Goal: Complete application form

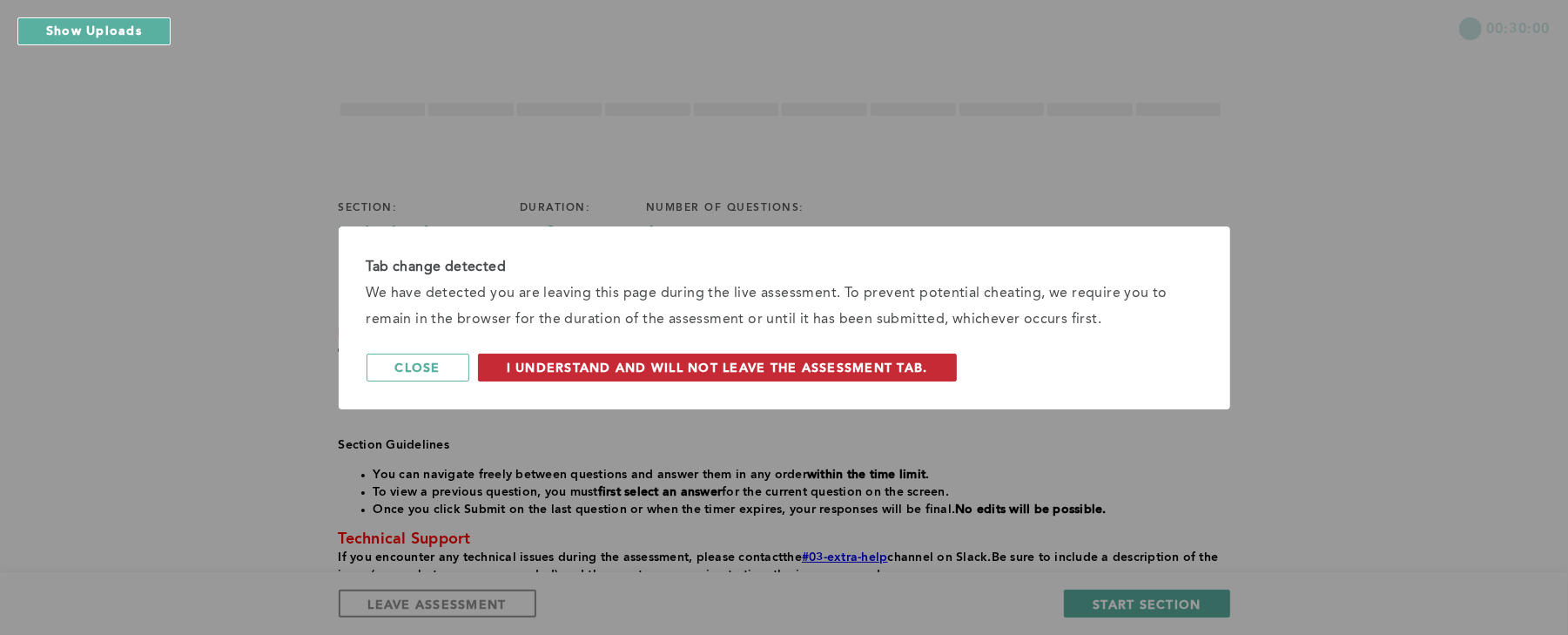
click at [845, 367] on span "I understand and will not leave the assessment tab." at bounding box center [718, 367] width 421 height 17
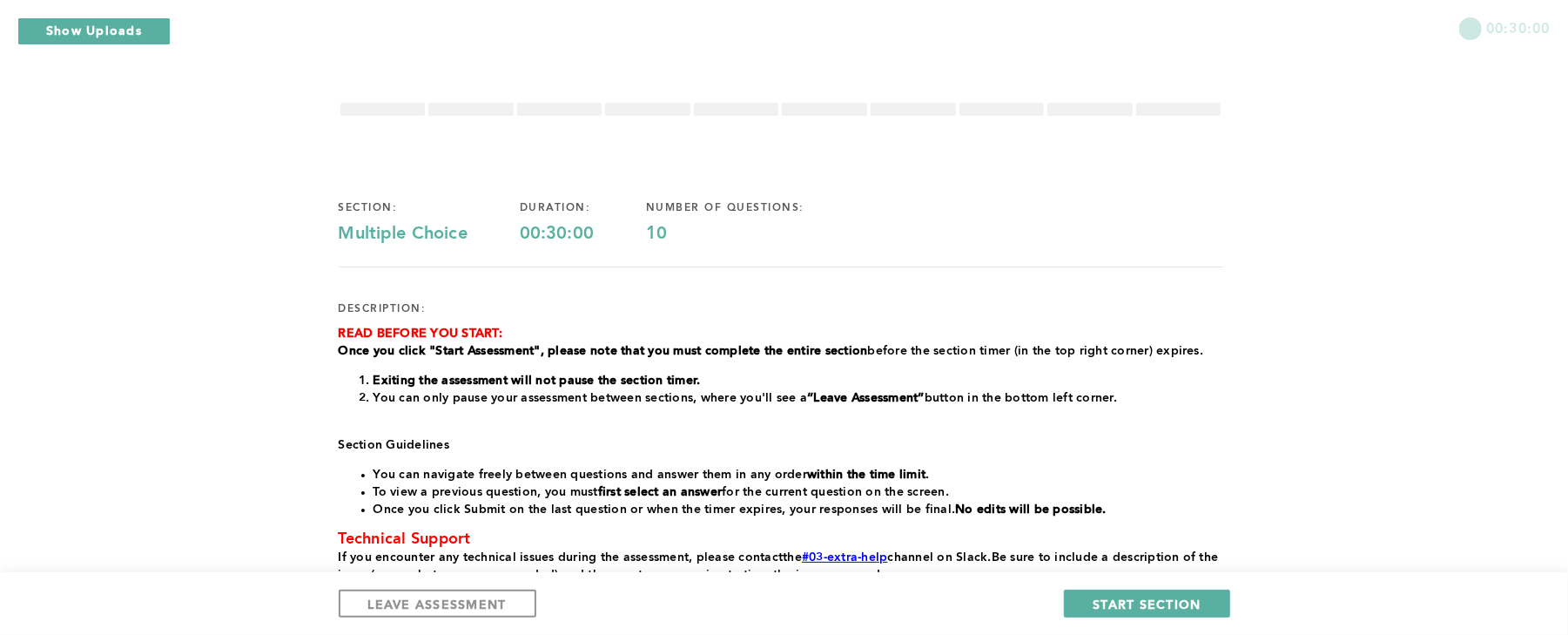
scroll to position [137, 0]
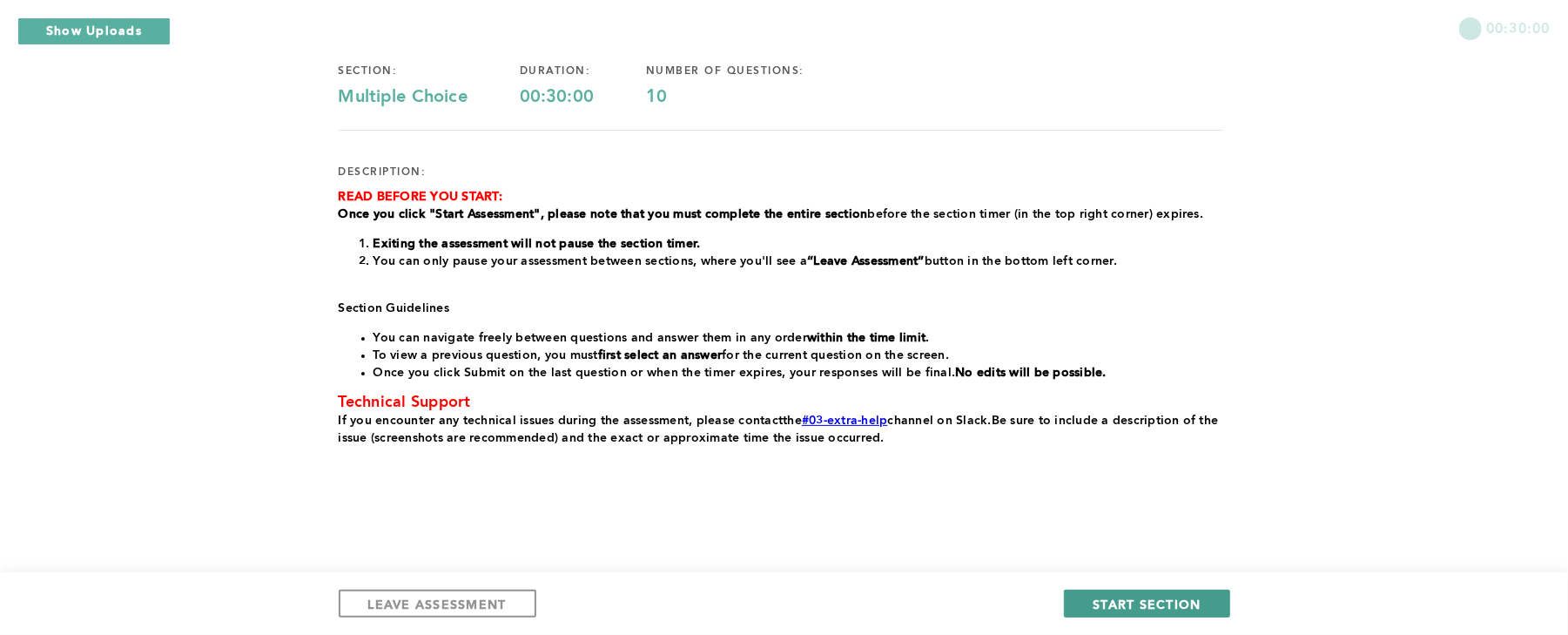
click at [1156, 604] on span "START SECTION" at bounding box center [1147, 604] width 108 height 17
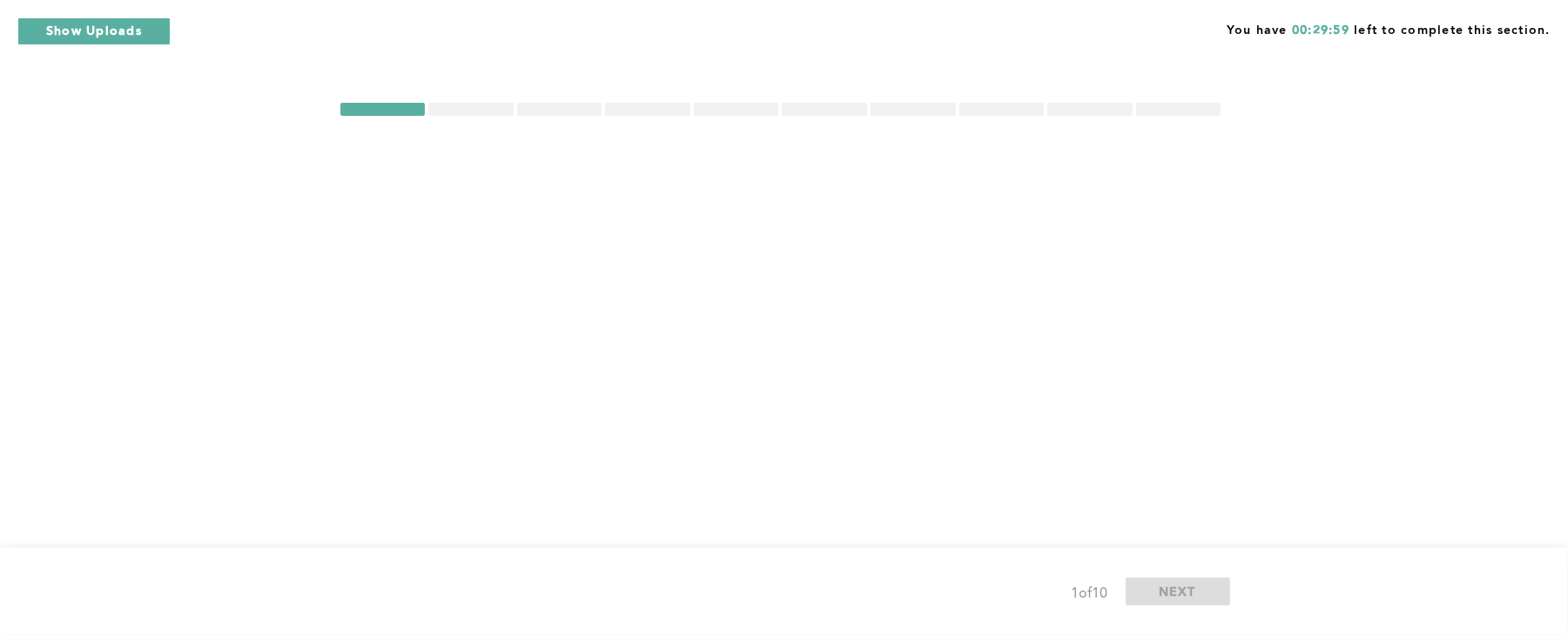
scroll to position [0, 0]
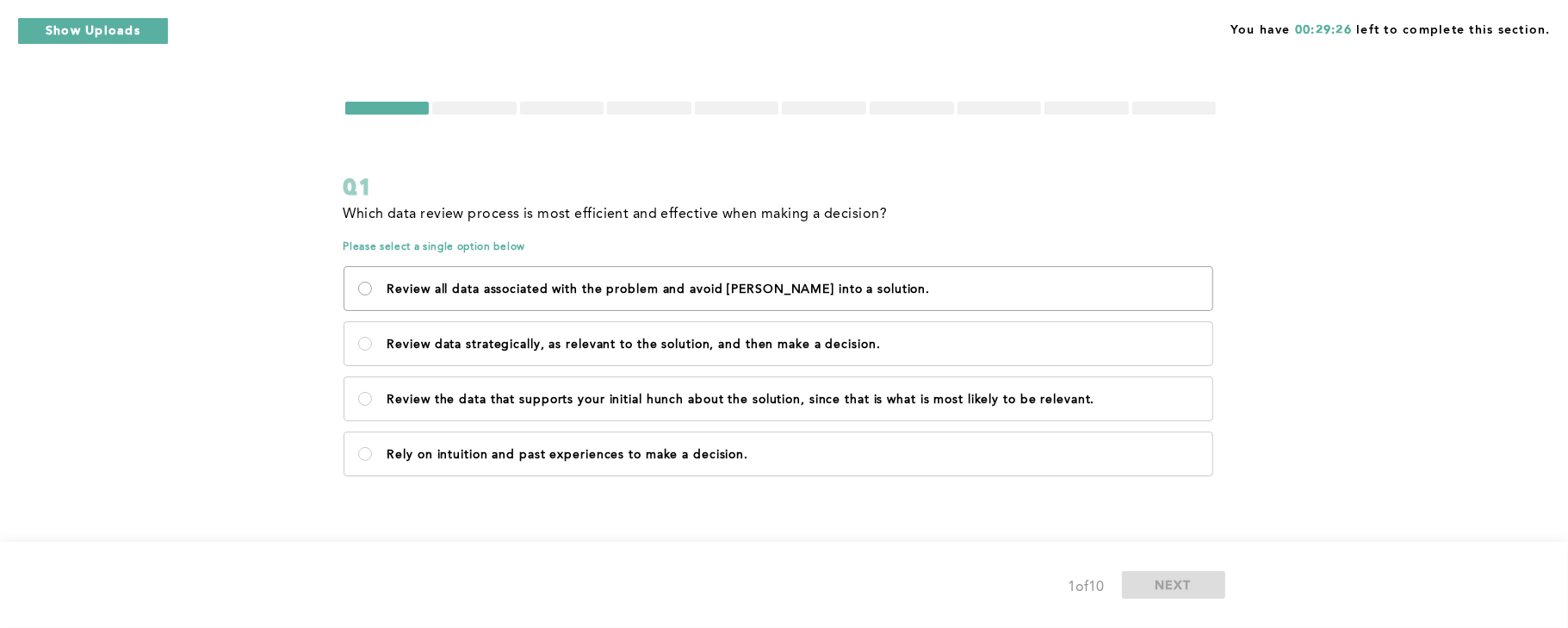
click at [361, 290] on solution\ "Review all data associated with the problem and avoid [PERSON_NAME] into a solu…" at bounding box center [365, 288] width 14 height 14
radio solution\ "true"
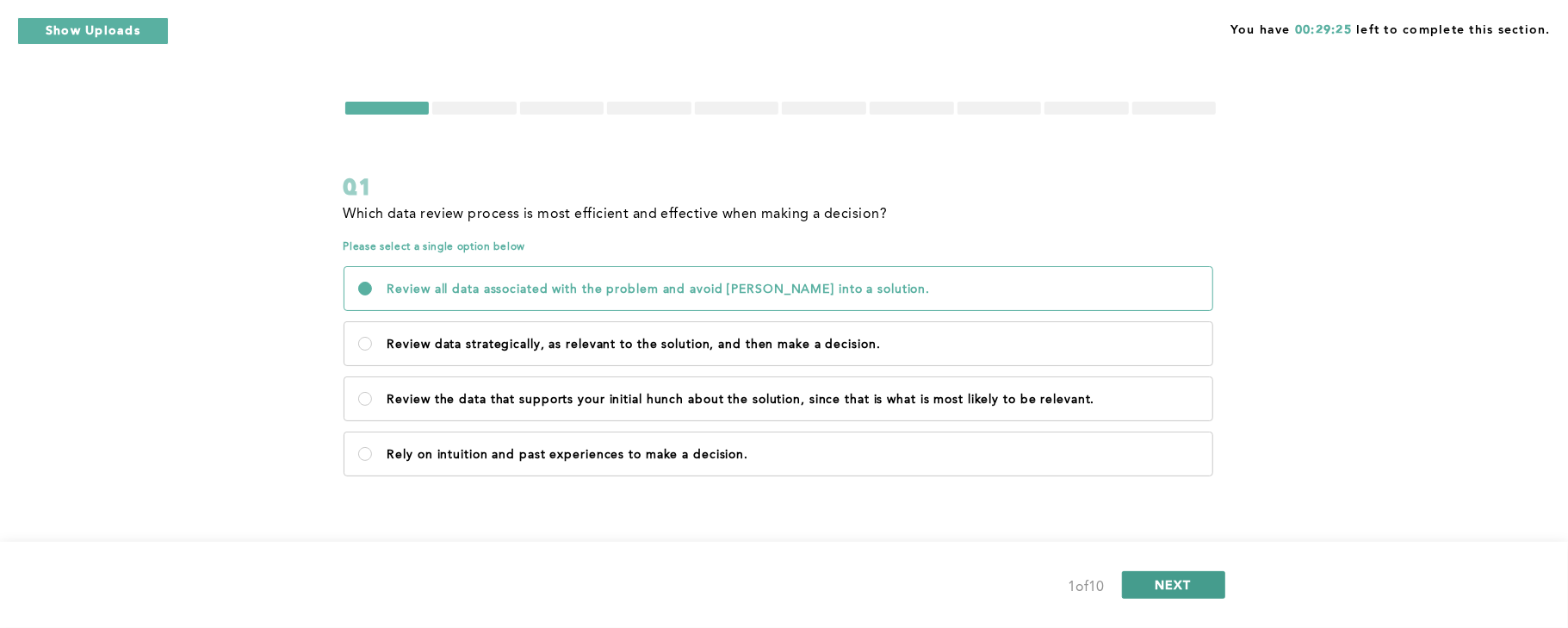
click at [1203, 583] on button "NEXT" at bounding box center [1173, 585] width 103 height 28
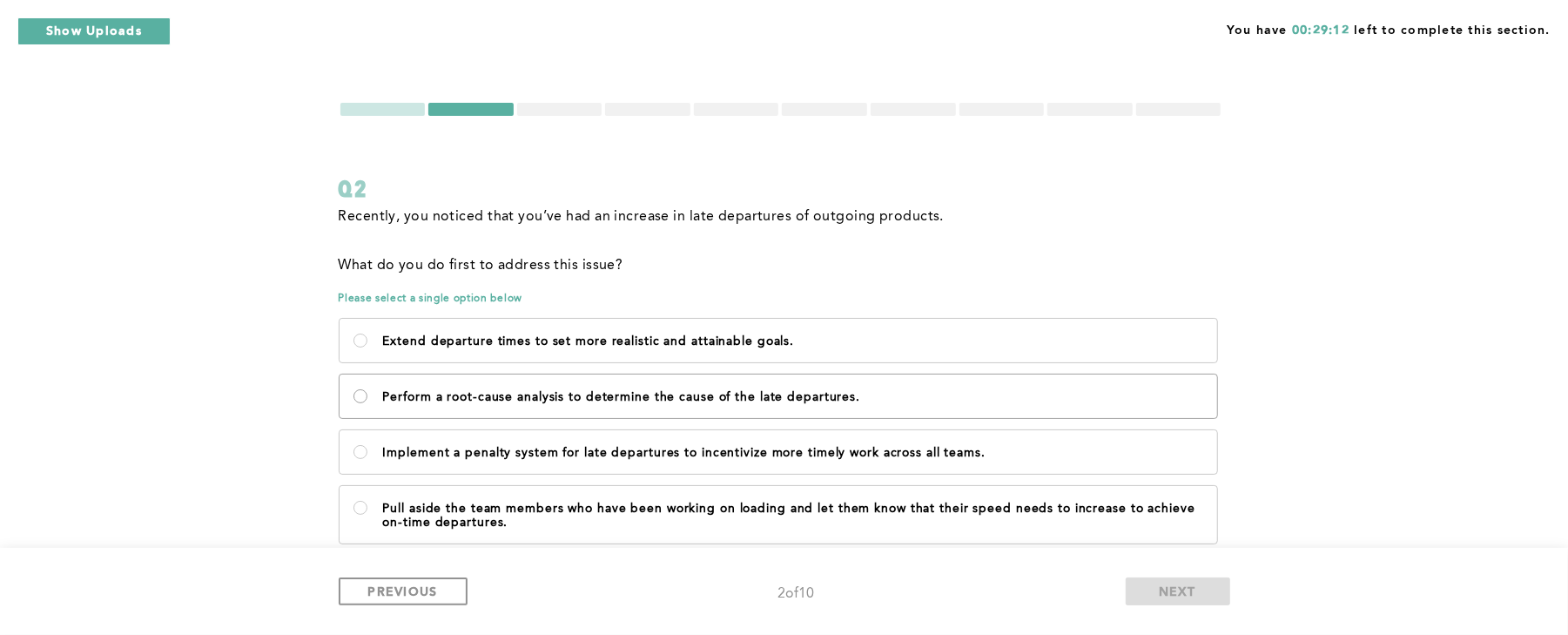
click at [353, 395] on departures\ "Perform a root-cause analysis to determine the cause of the late departures." at bounding box center [360, 395] width 14 height 14
radio departures\ "true"
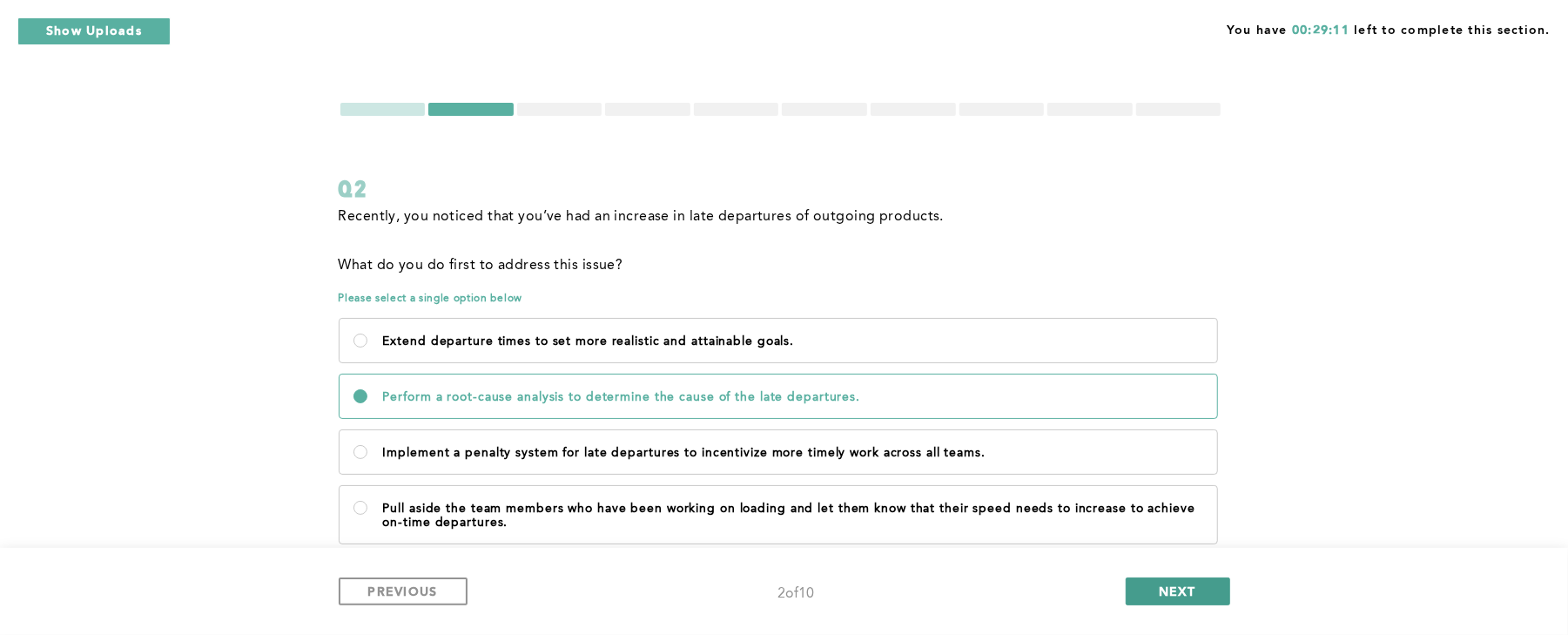
click at [1165, 588] on span "NEXT" at bounding box center [1177, 591] width 37 height 17
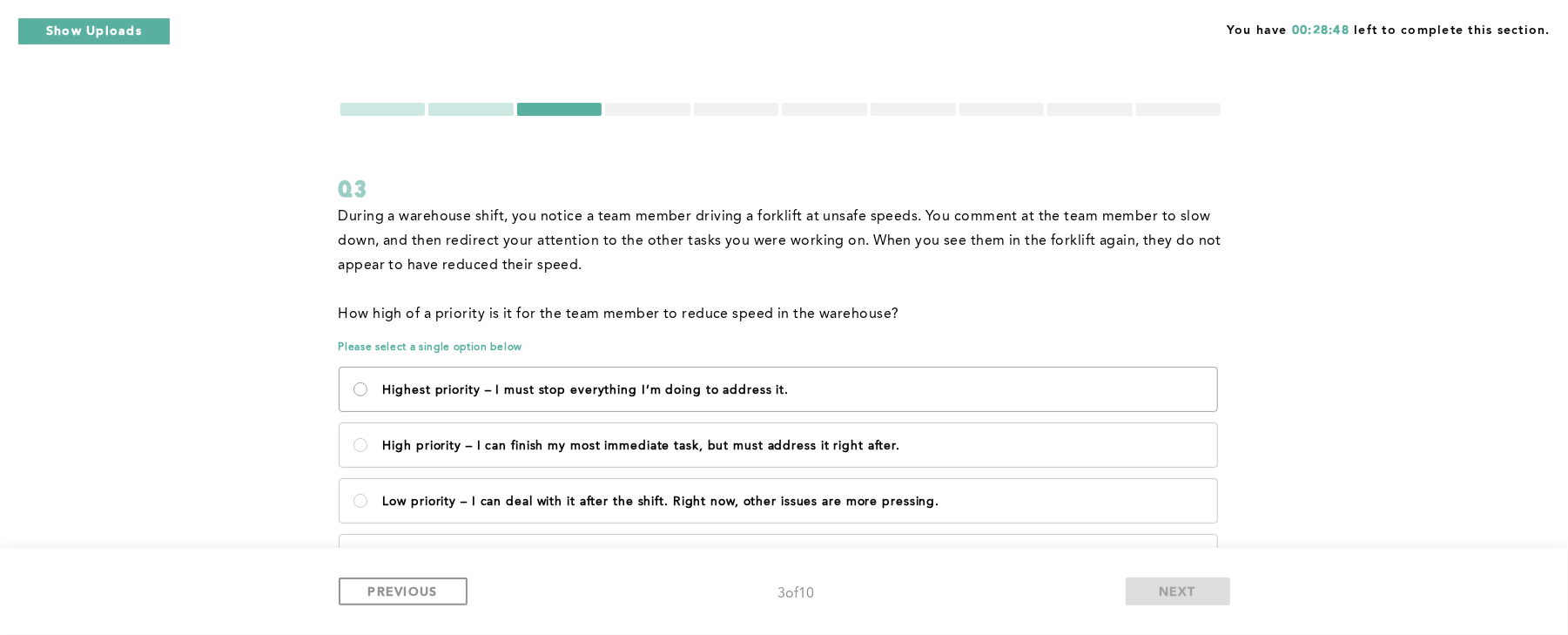
click at [364, 391] on it\ "Highest priority – I must stop everything I’m doing to address it." at bounding box center [360, 389] width 14 height 14
radio it\ "true"
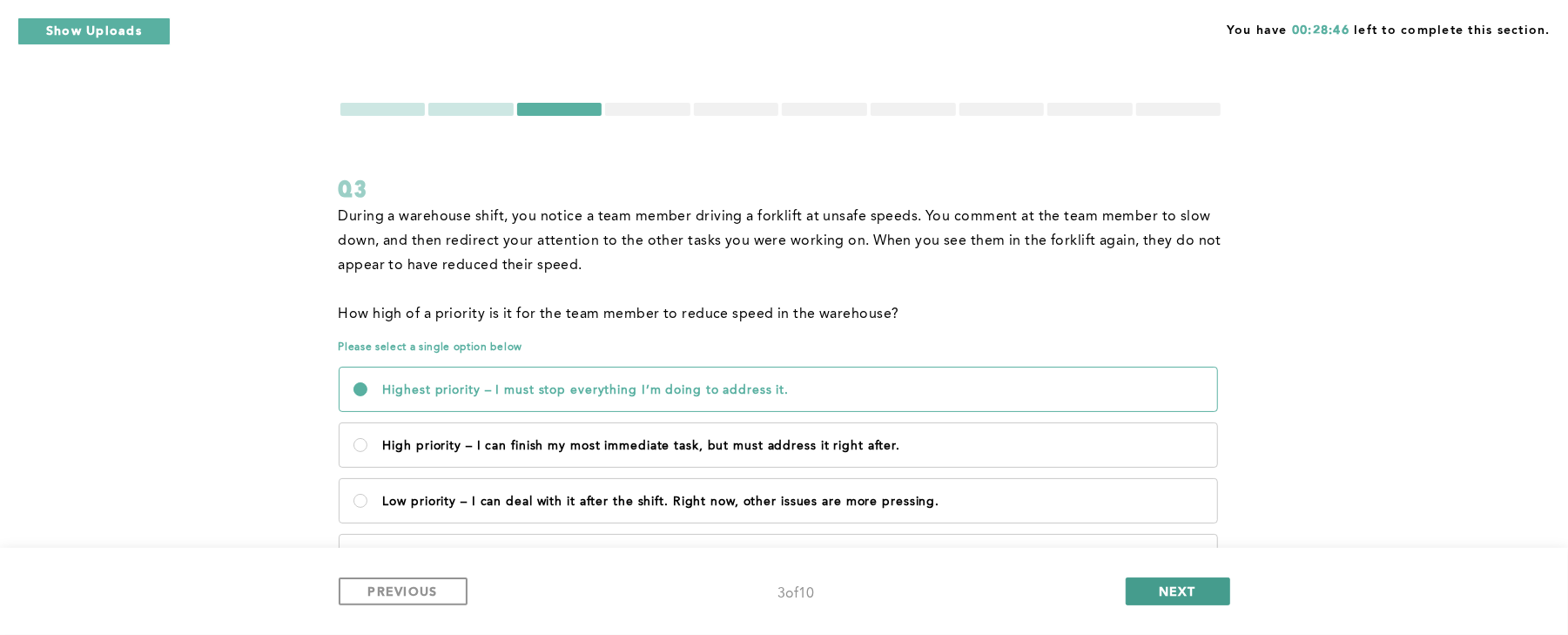
click at [1188, 586] on span "NEXT" at bounding box center [1177, 591] width 37 height 17
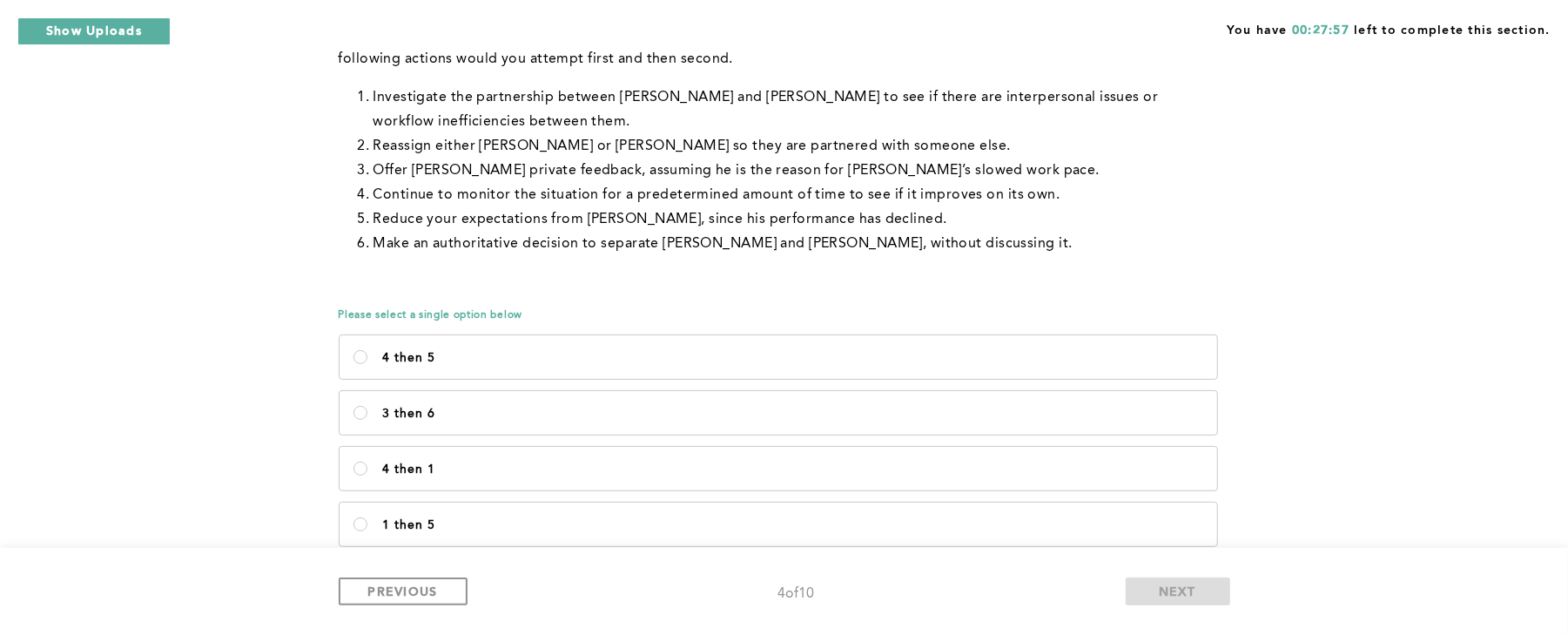
scroll to position [217, 0]
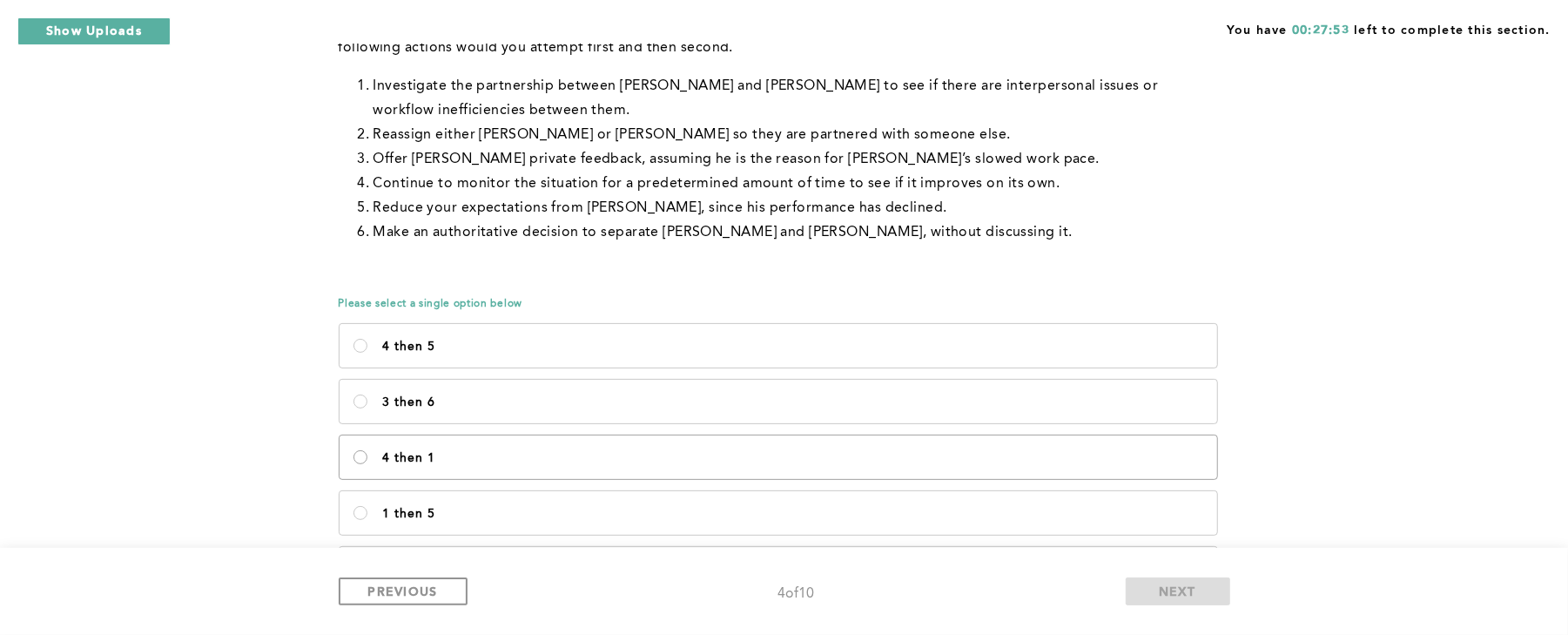
click at [363, 460] on 1\<\/p\> "4 then 1" at bounding box center [360, 457] width 14 height 14
radio 1\<\/p\> "true"
click at [1182, 598] on span "NEXT" at bounding box center [1177, 591] width 37 height 17
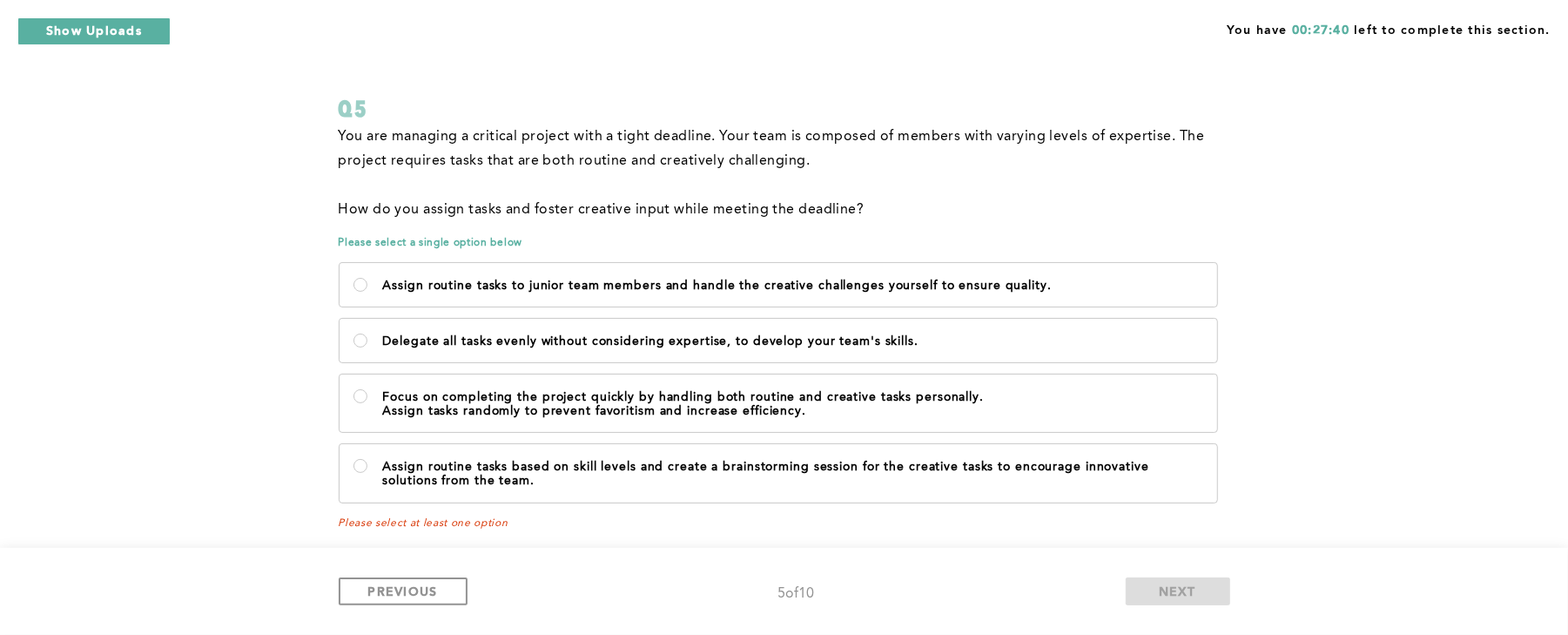
scroll to position [90, 0]
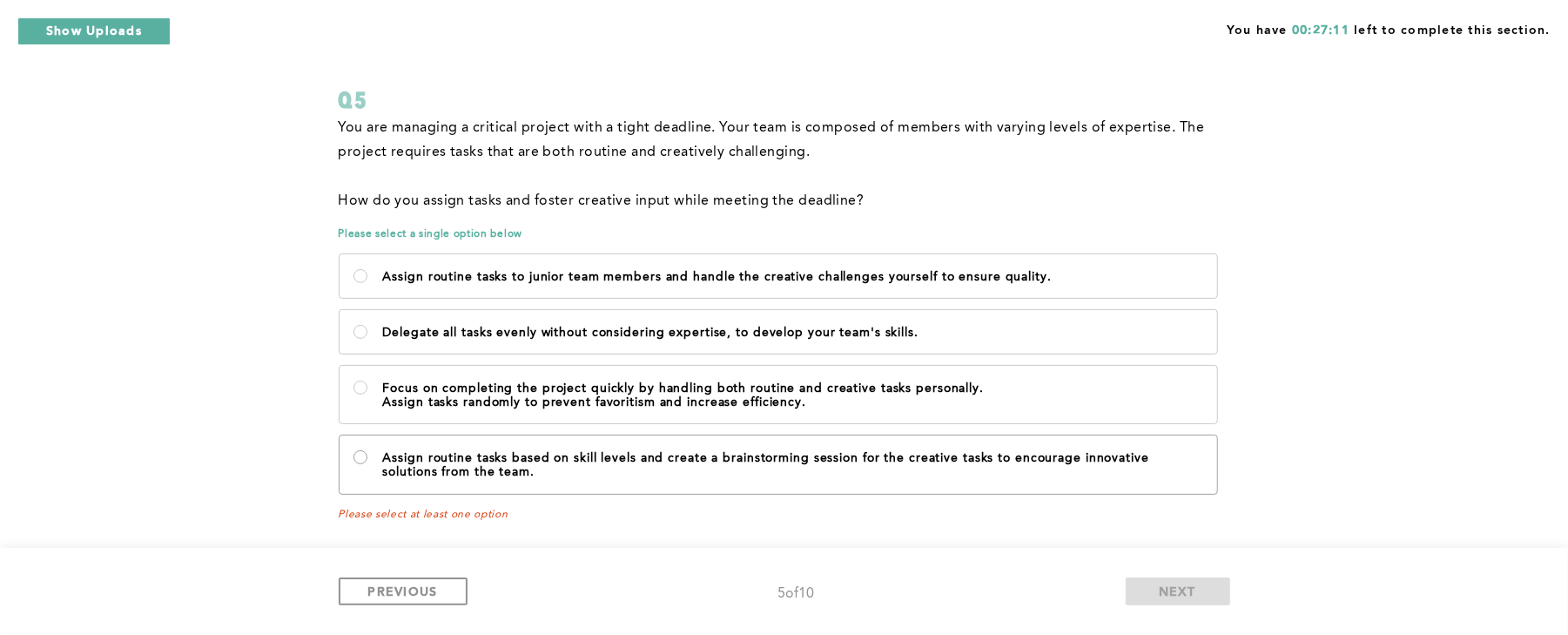
click at [357, 461] on team\ "Assign routine tasks based on skill levels and create a brainstorming session f…" at bounding box center [360, 457] width 14 height 14
radio team\ "true"
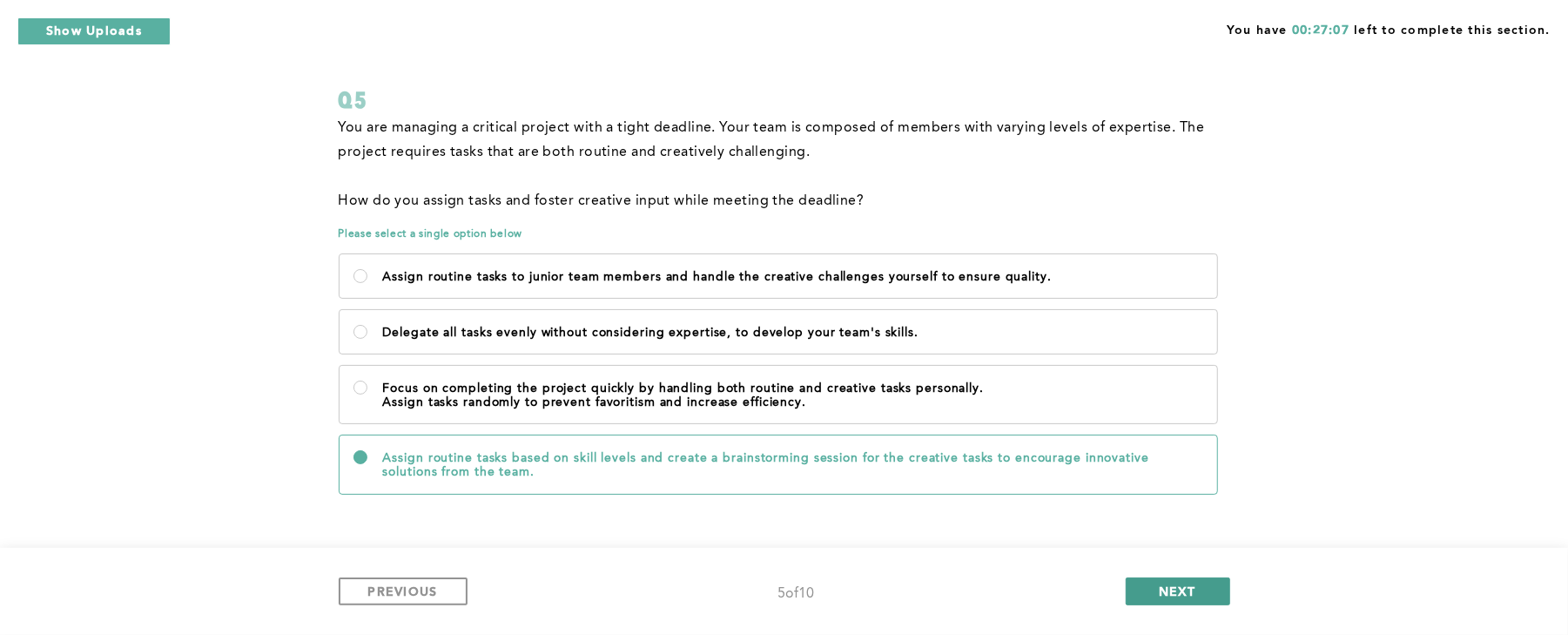
click at [1202, 594] on button "NEXT" at bounding box center [1178, 591] width 104 height 28
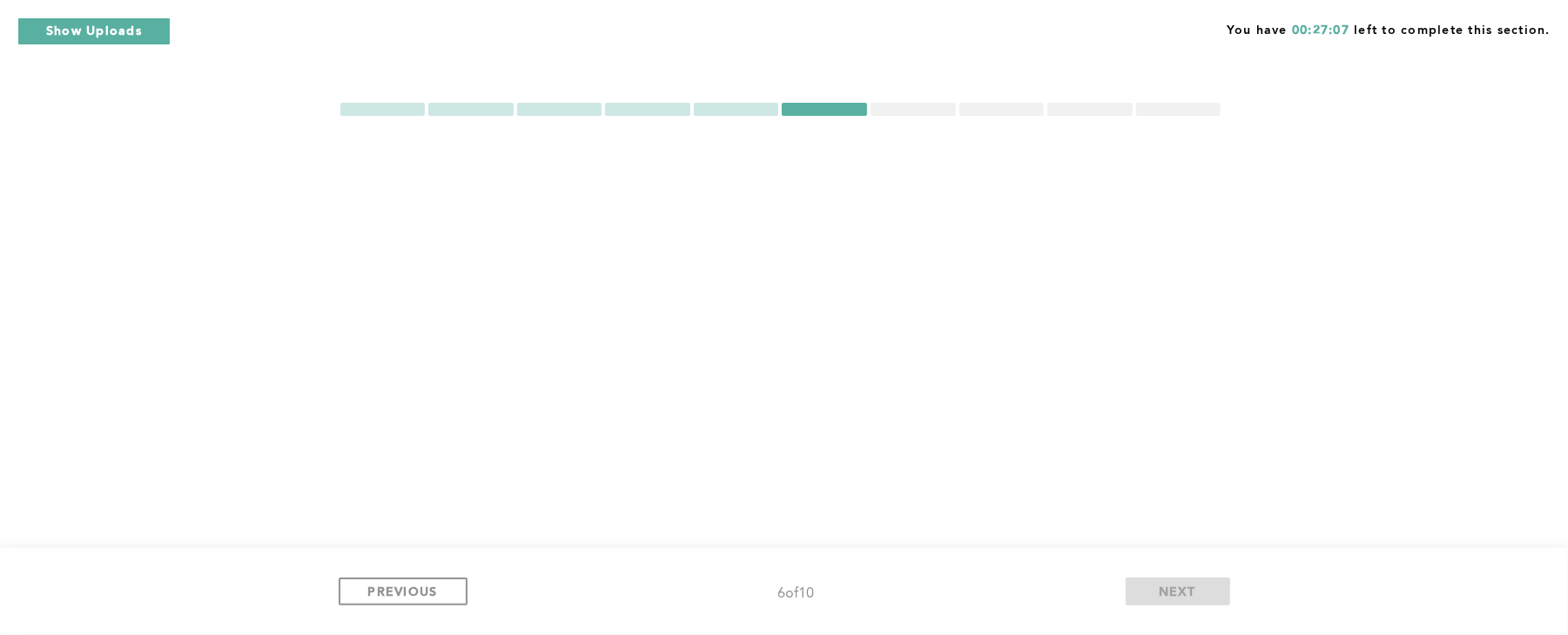
scroll to position [0, 0]
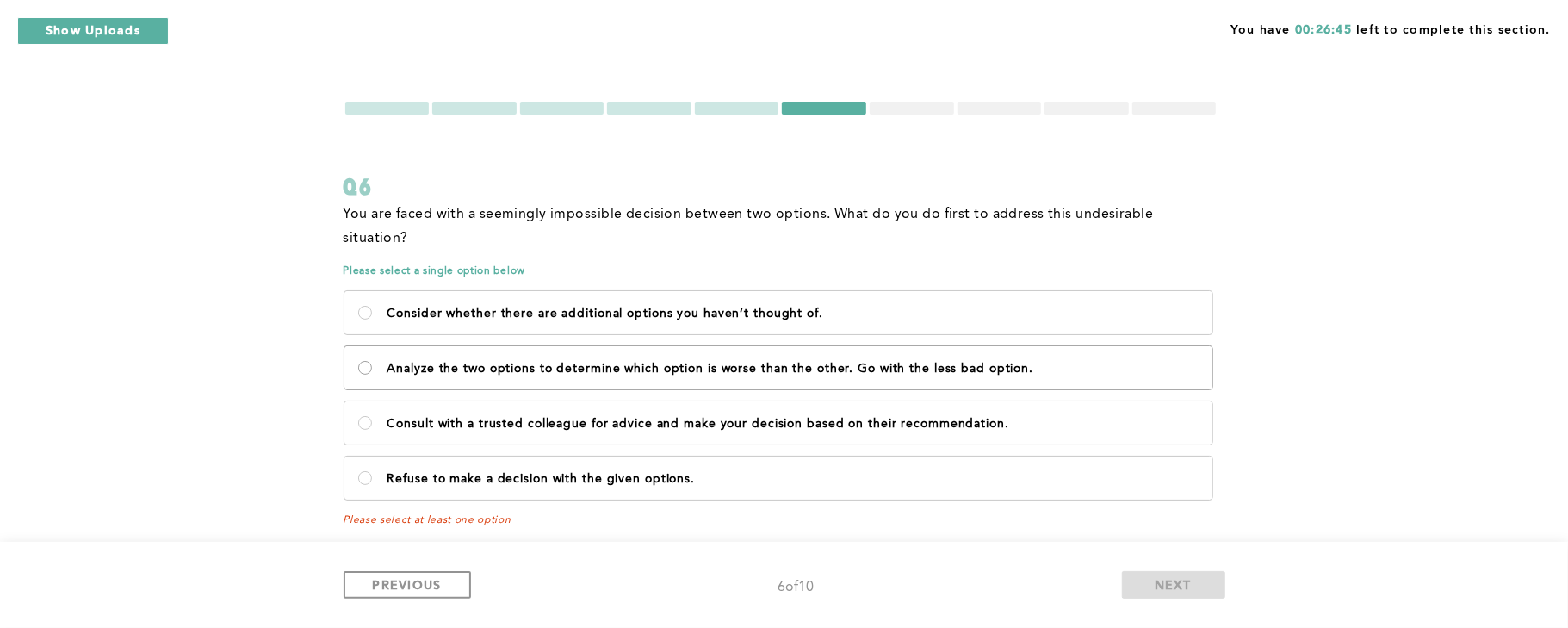
click at [367, 361] on option\ "Analyze the two options to determine which option is worse than the other. Go w…" at bounding box center [365, 367] width 14 height 14
radio option\ "true"
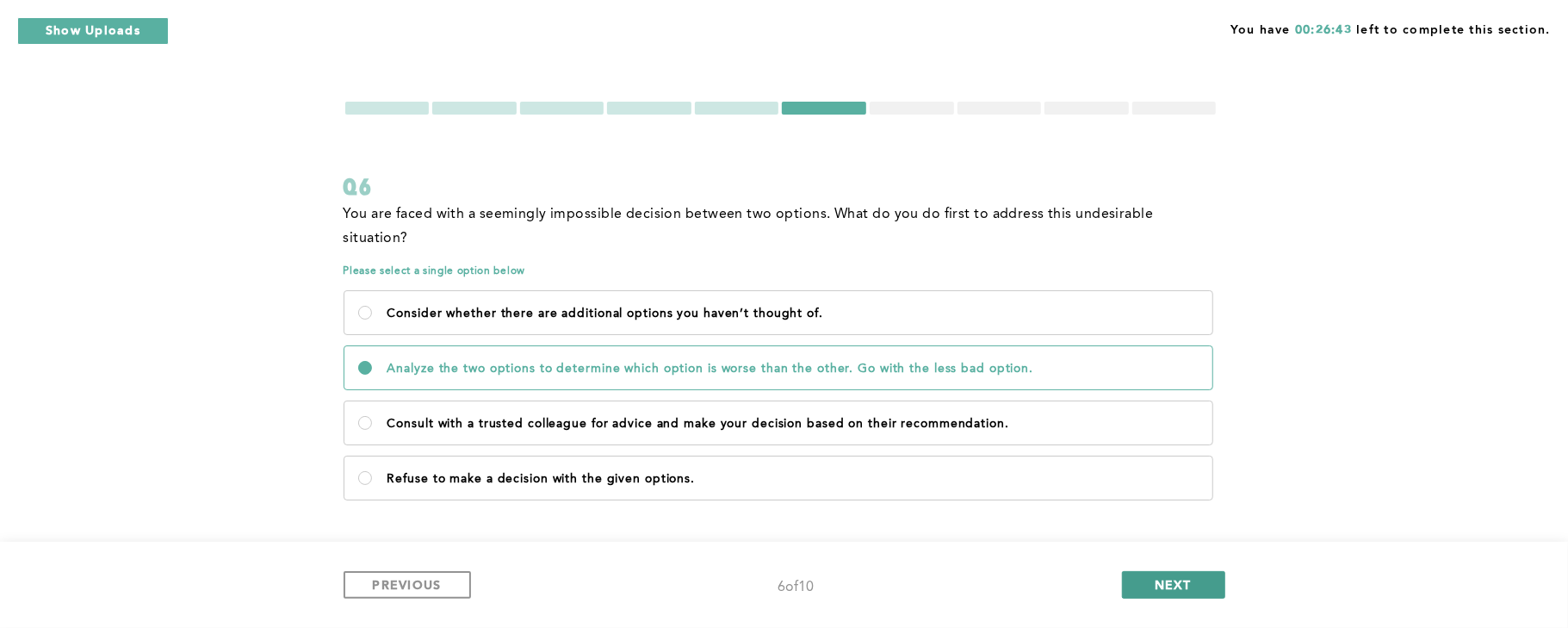
click at [1182, 580] on span "NEXT" at bounding box center [1173, 585] width 37 height 17
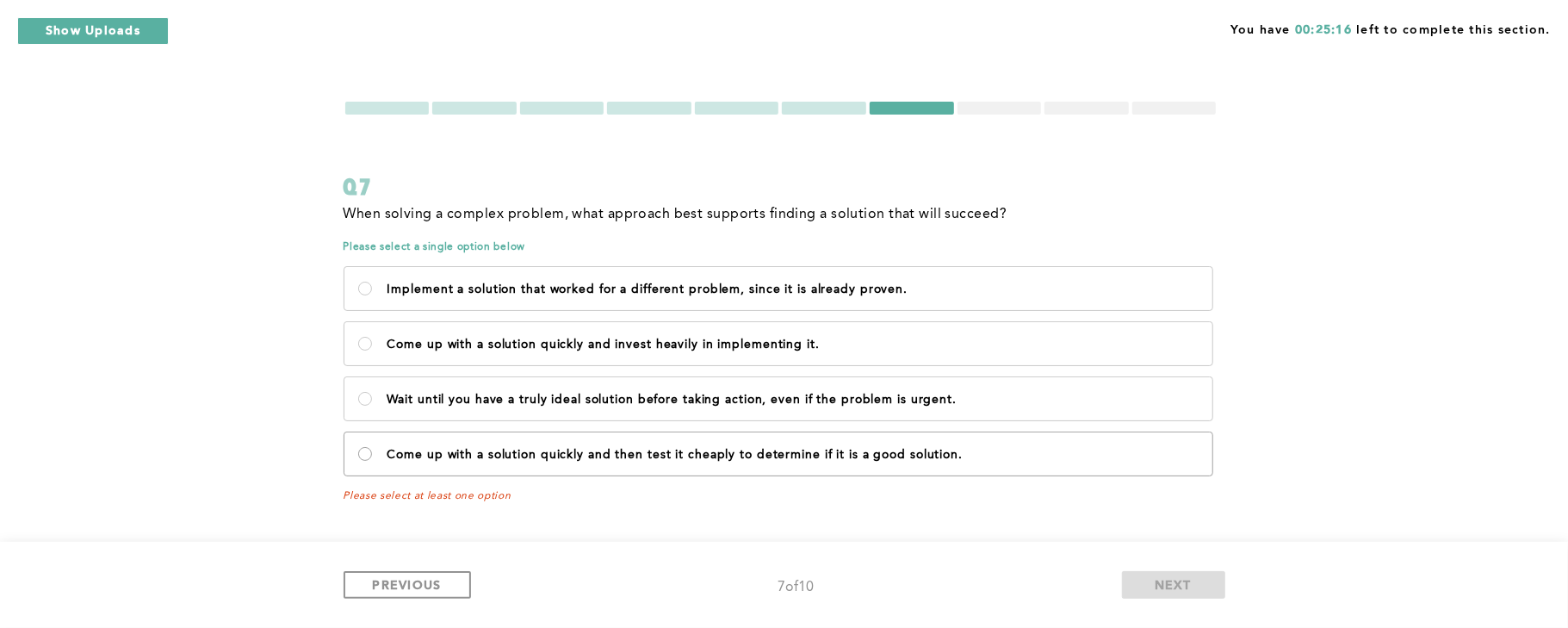
click at [363, 456] on solution\ "Come up with a solution quickly and then test it cheaply to determine if it is …" at bounding box center [365, 454] width 14 height 14
radio solution\ "true"
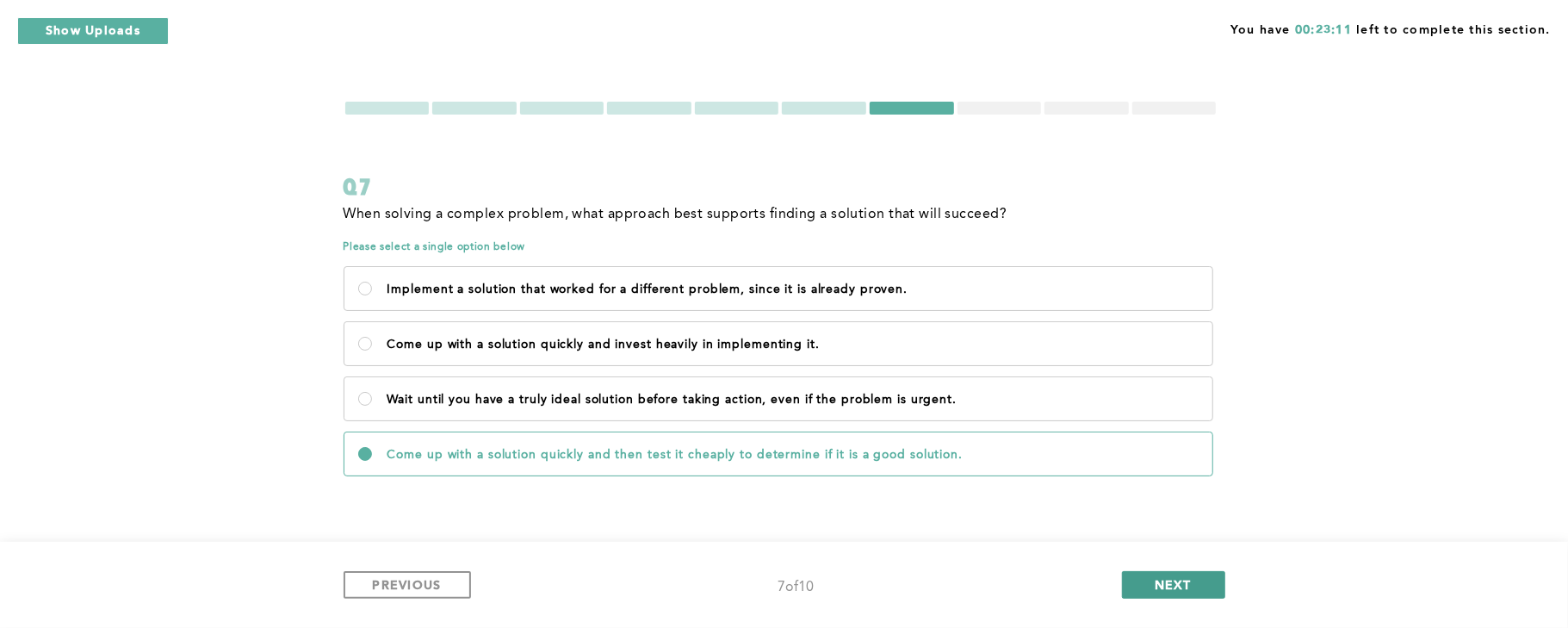
click at [1195, 586] on button "NEXT" at bounding box center [1173, 585] width 103 height 28
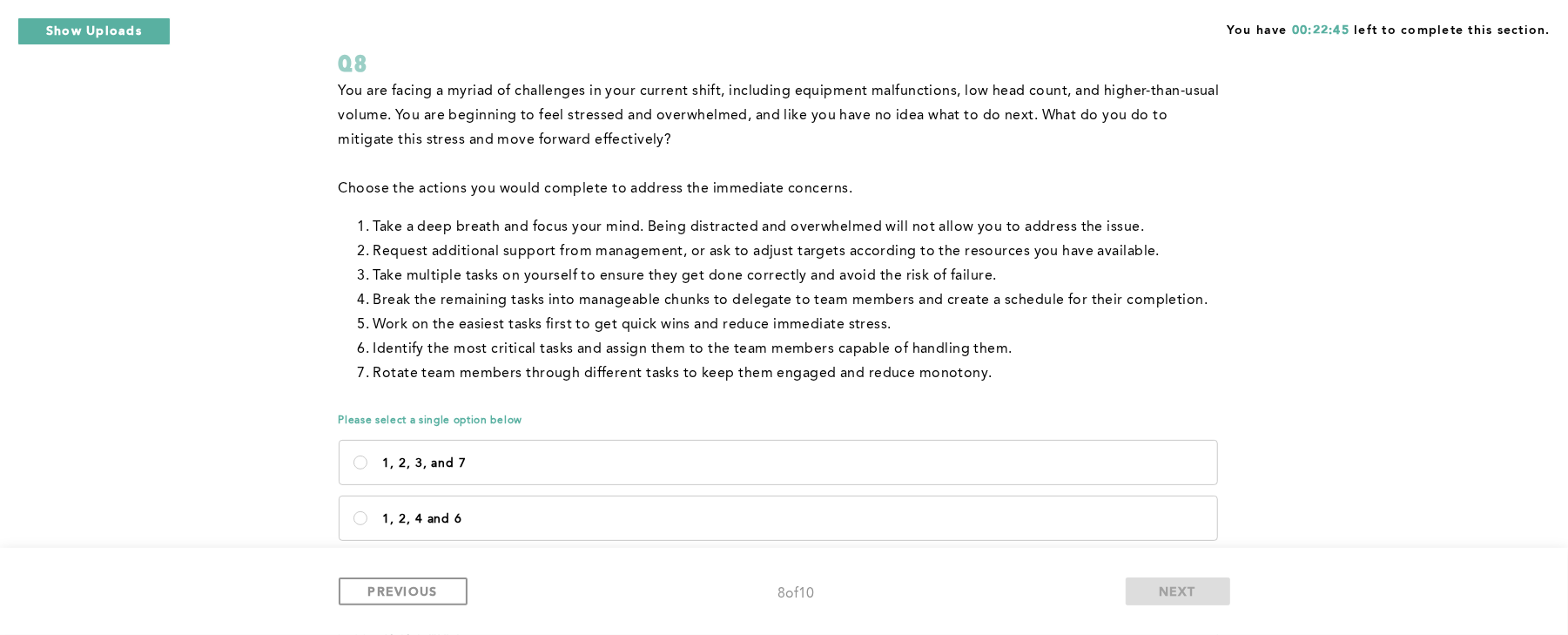
scroll to position [127, 0]
click at [364, 518] on 6\<\/p\> "1, 2, 4 and 6" at bounding box center [360, 516] width 14 height 14
radio 6\<\/p\> "true"
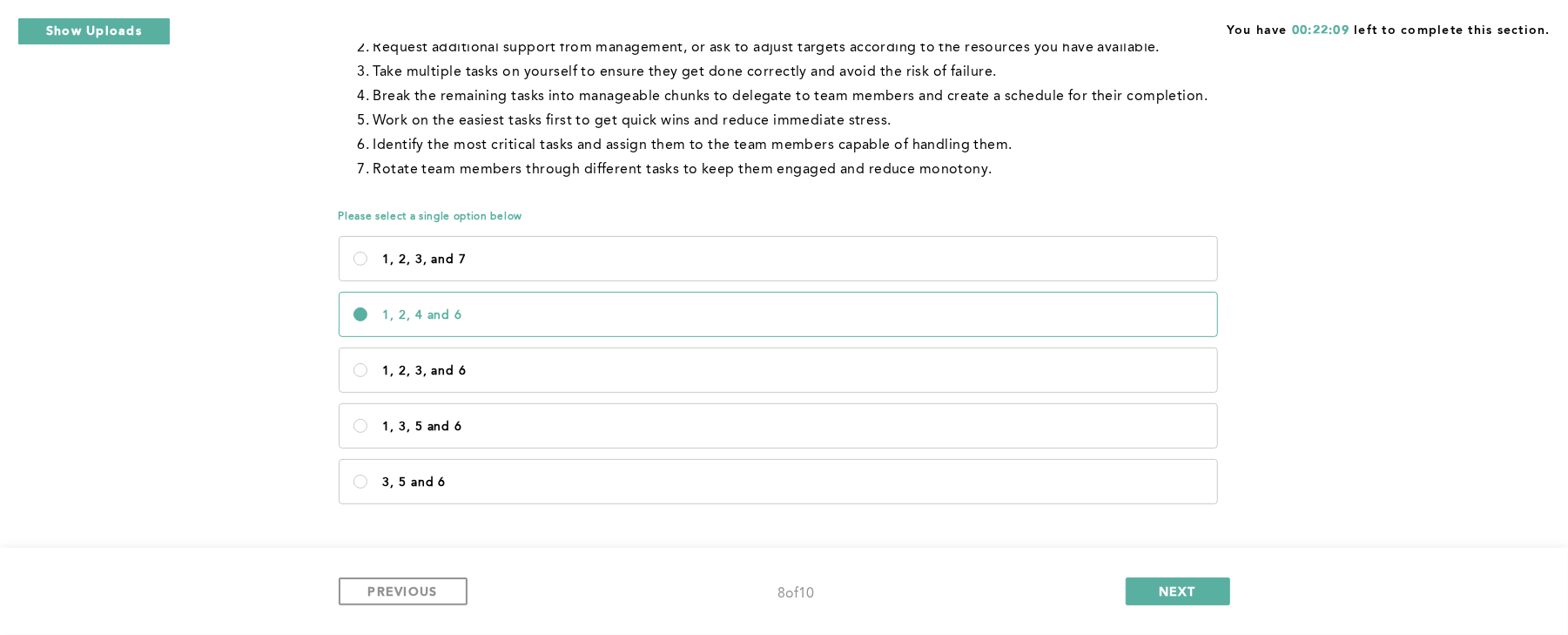
scroll to position [338, 0]
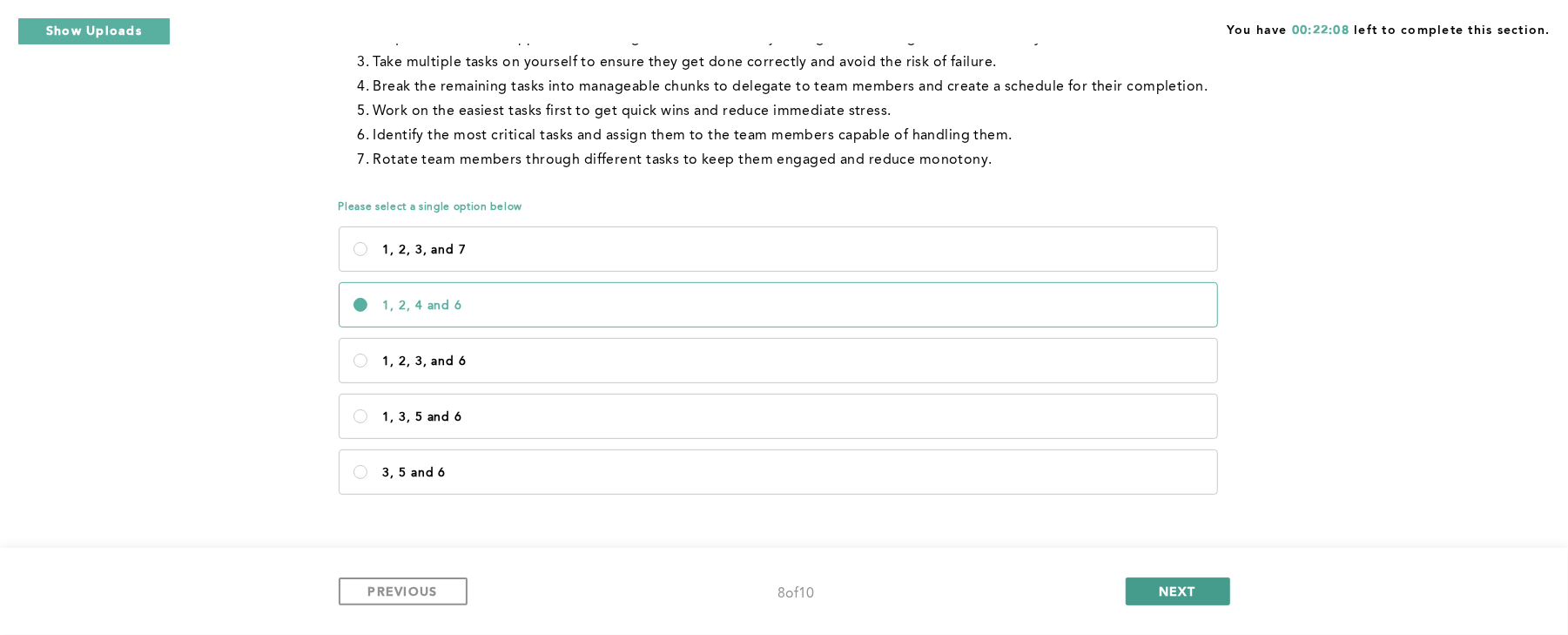
click at [1194, 590] on span "NEXT" at bounding box center [1177, 591] width 37 height 17
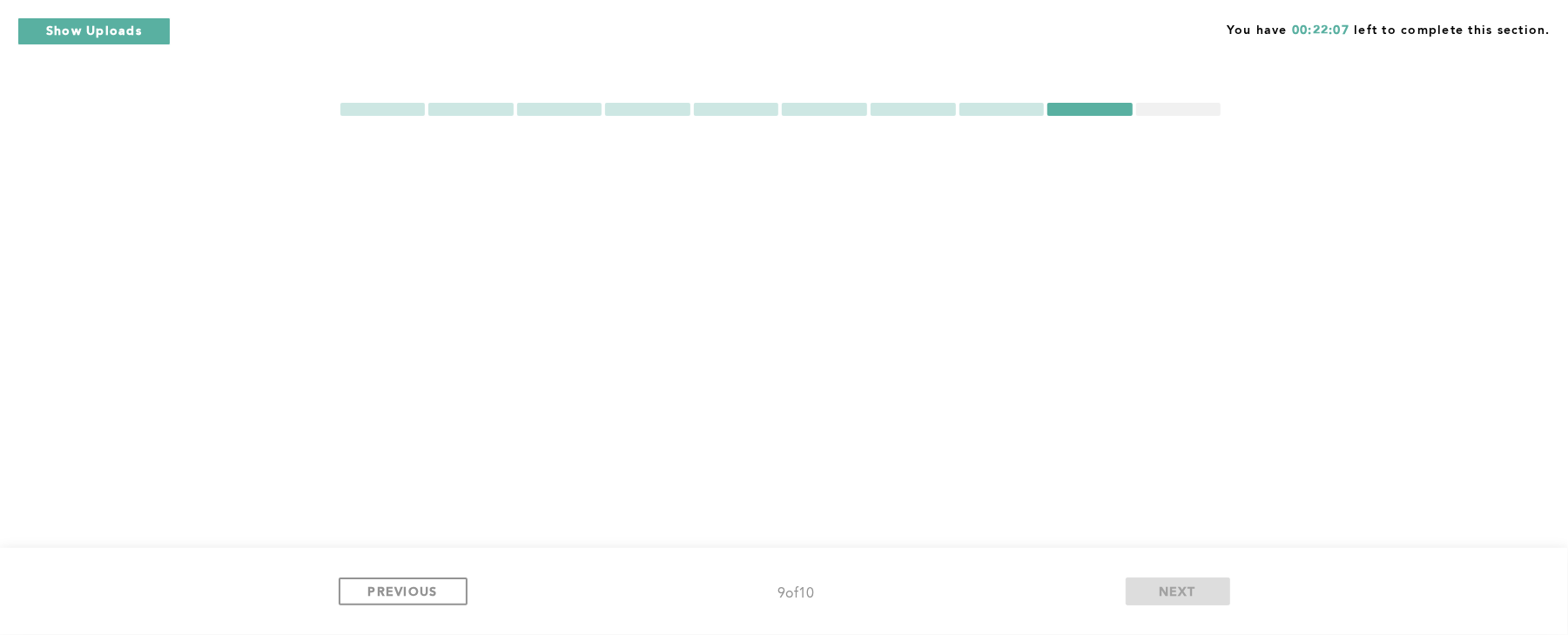
scroll to position [0, 0]
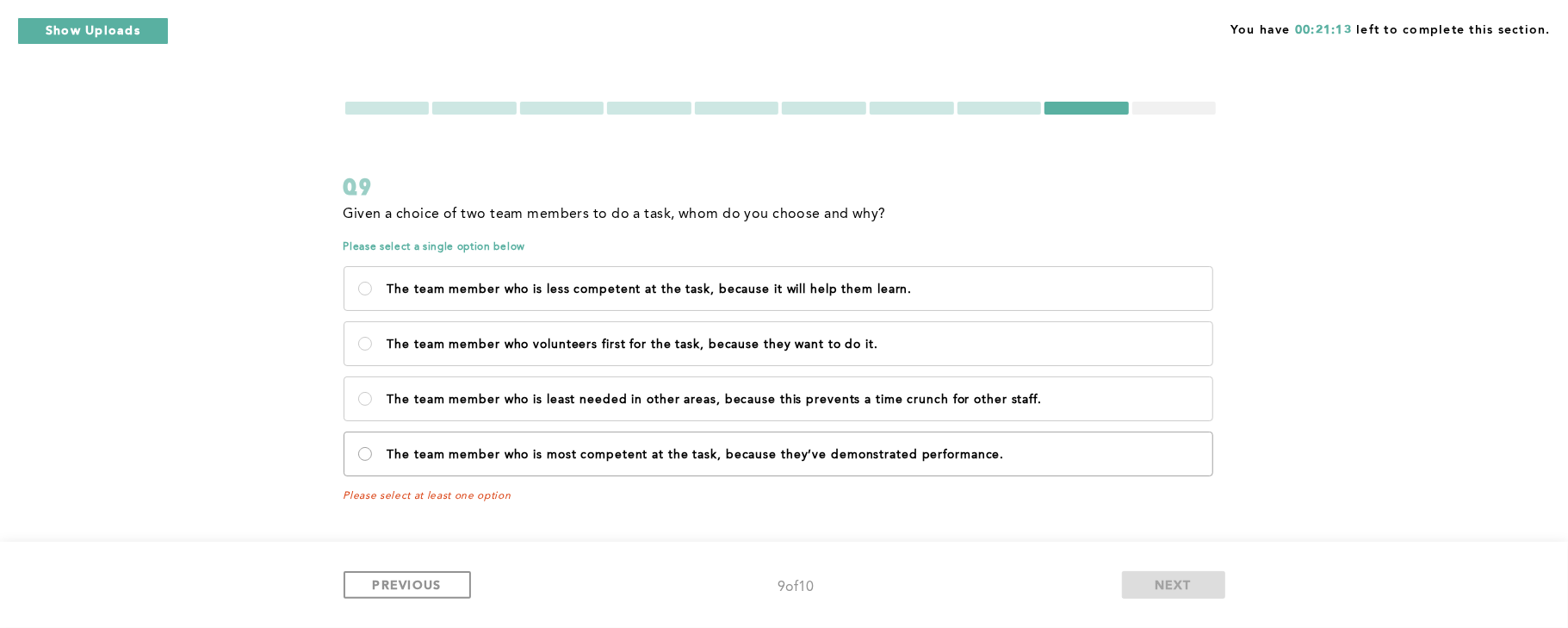
click at [369, 458] on performance\ "The team member who is most competent at the task, because they’ve demonstrated…" at bounding box center [365, 454] width 14 height 14
radio performance\ "true"
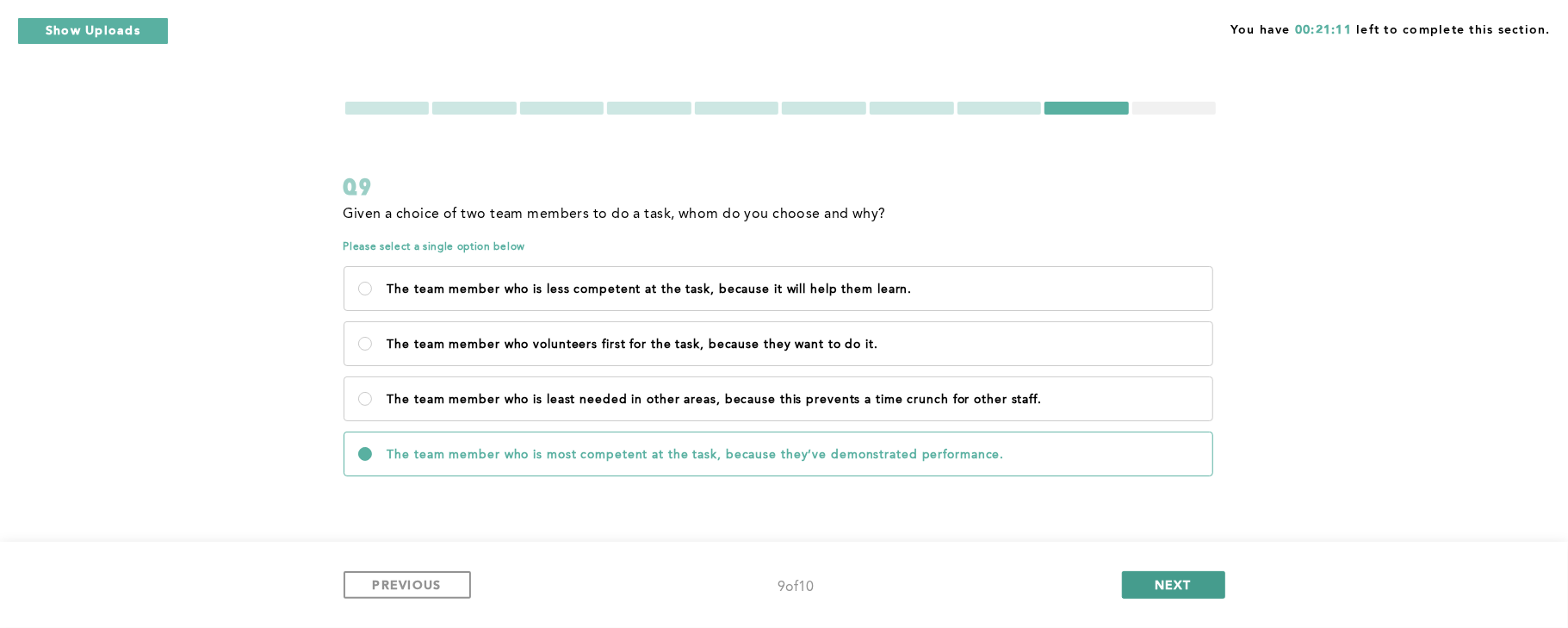
click at [1185, 576] on span "NEXT" at bounding box center [1173, 585] width 37 height 17
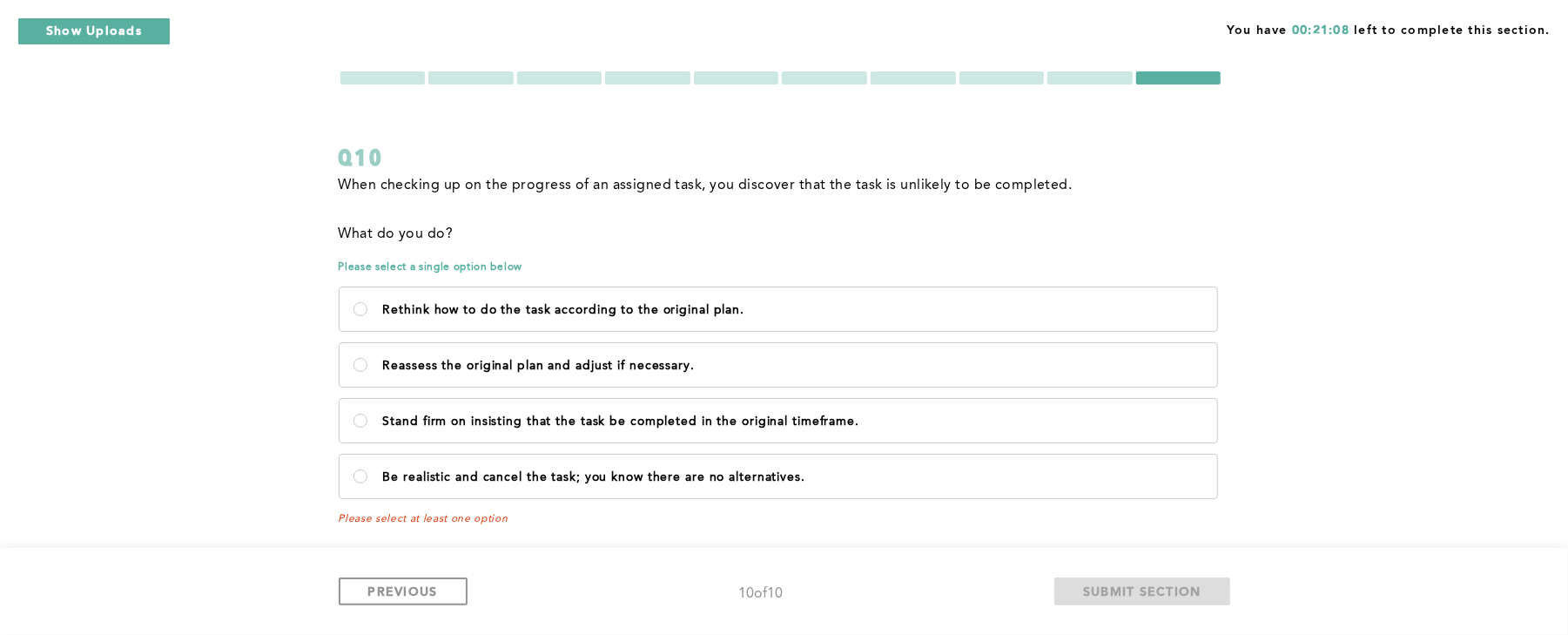
scroll to position [35, 0]
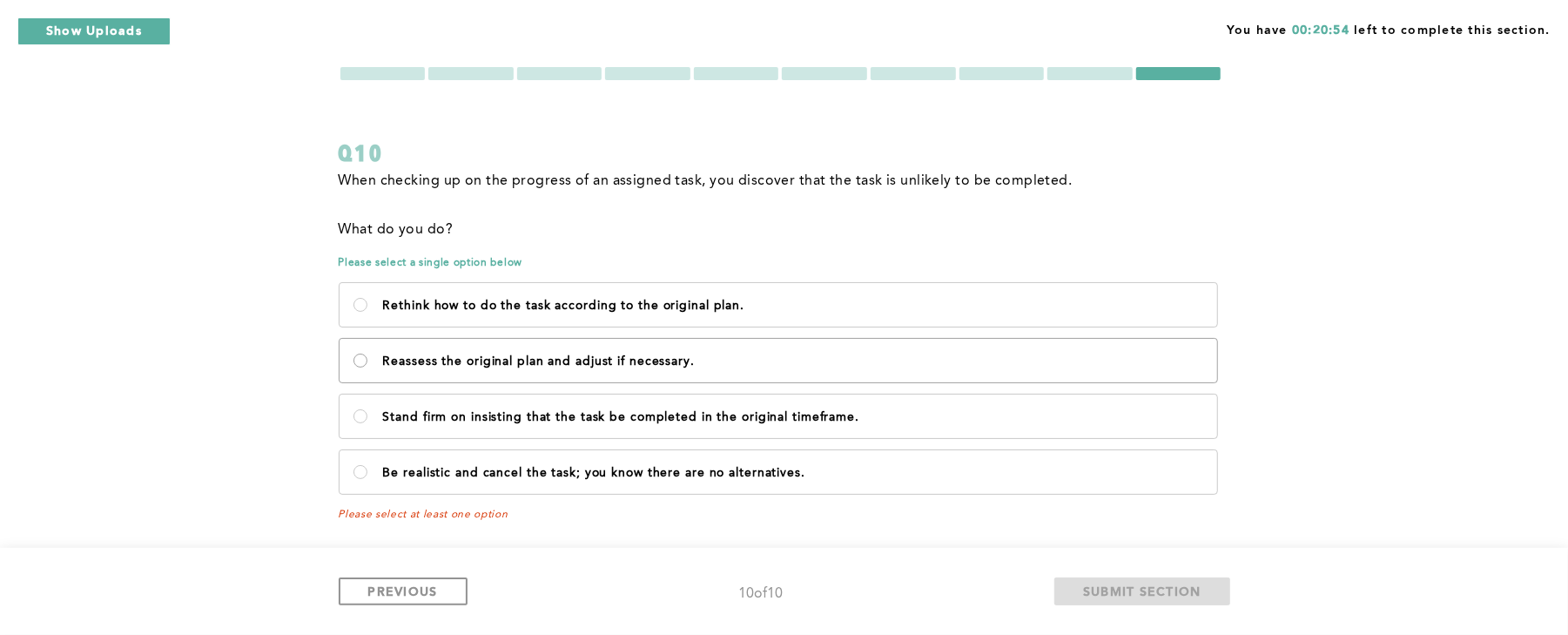
click at [365, 363] on necessary\ "Reassess the original plan and adjust if necessary." at bounding box center [360, 360] width 14 height 14
radio necessary\ "true"
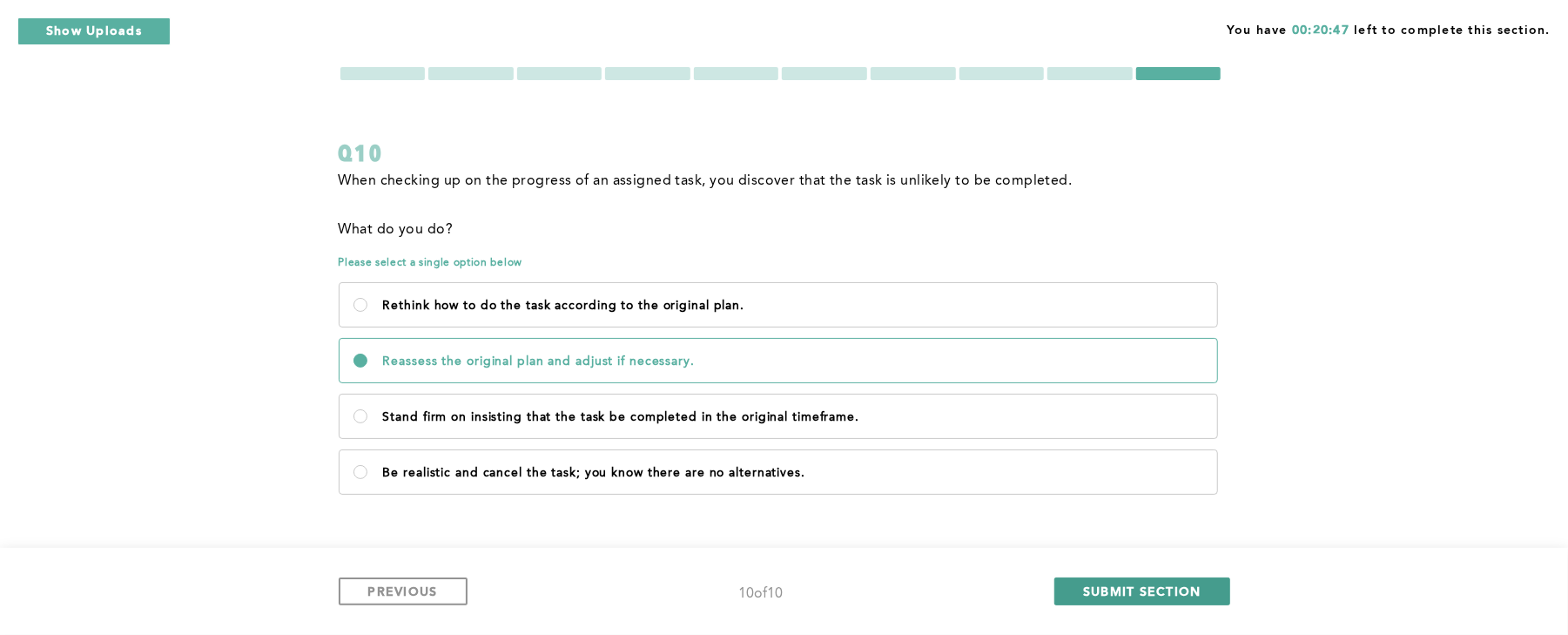
click at [1132, 587] on span "SUBMIT SECTION" at bounding box center [1142, 591] width 118 height 17
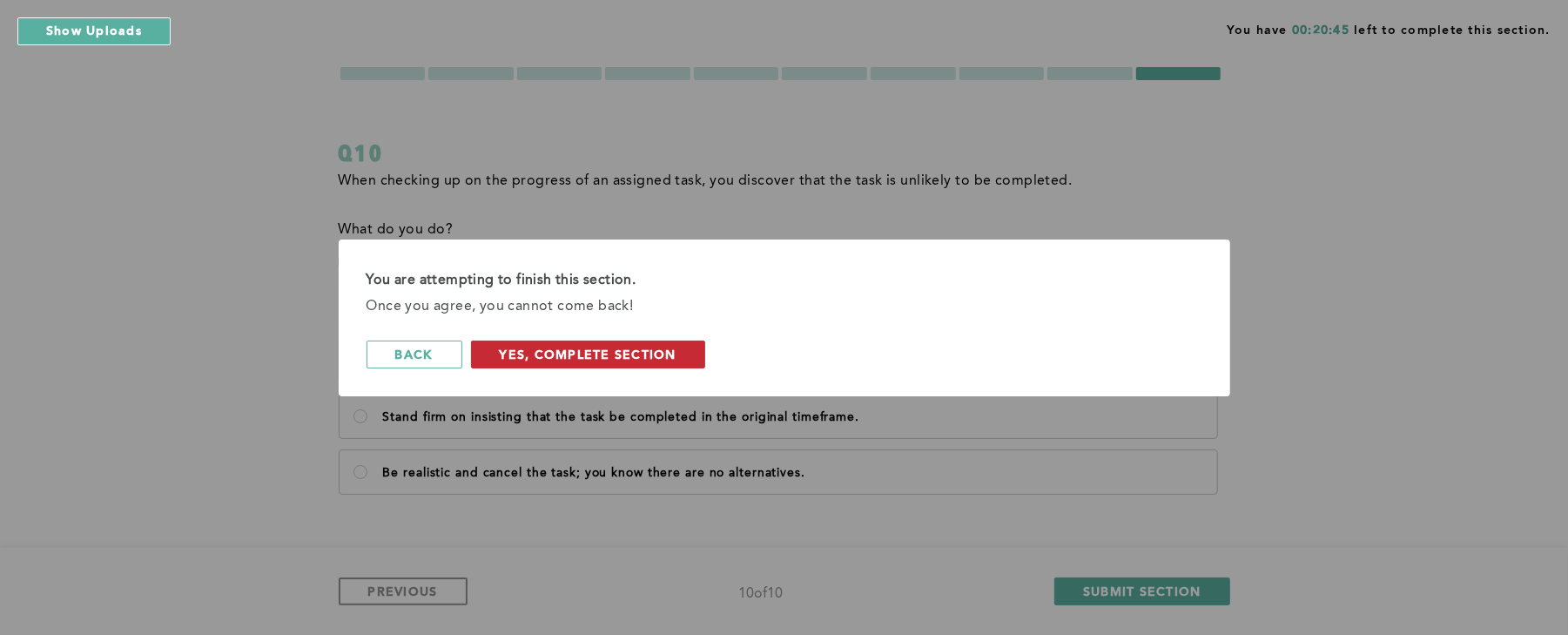
click at [639, 356] on span "Yes, Complete Section" at bounding box center [588, 354] width 177 height 17
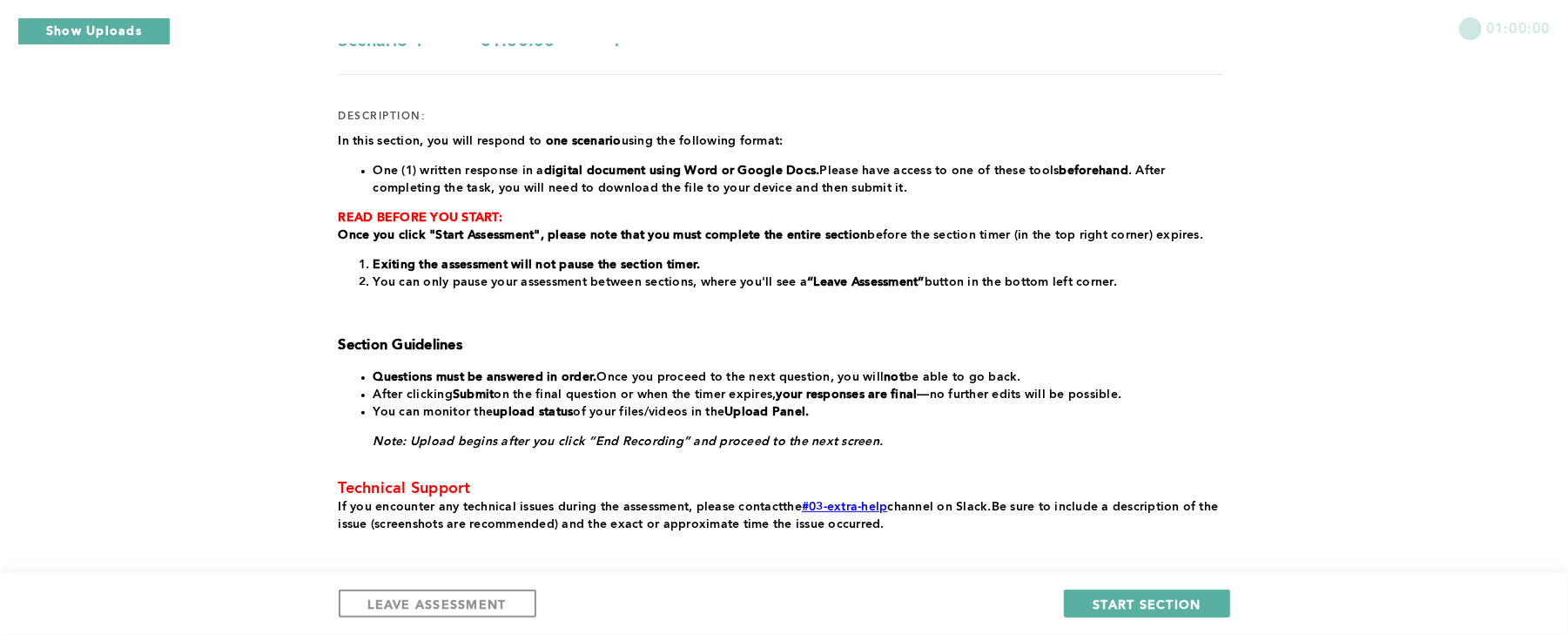
scroll to position [272, 0]
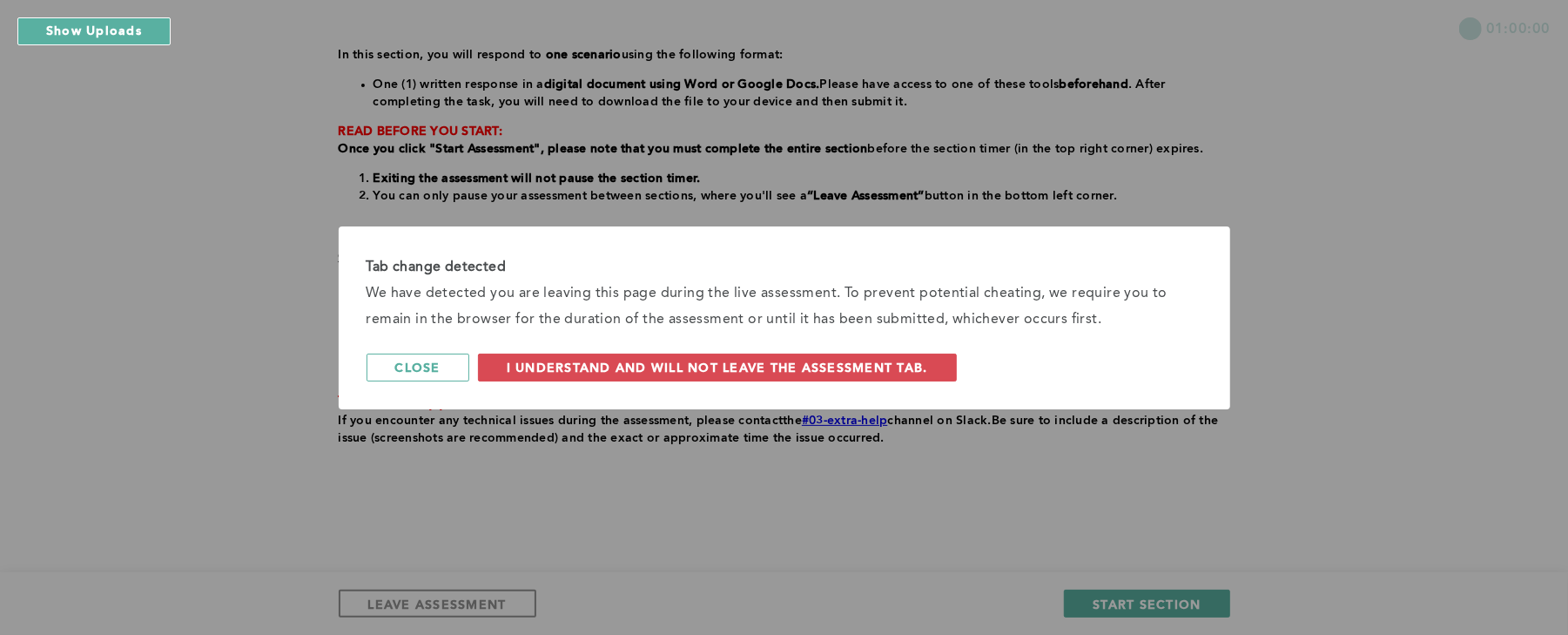
drag, startPoint x: 789, startPoint y: 366, endPoint x: 796, endPoint y: 360, distance: 9.2
click at [794, 363] on span "I understand and will not leave the assessment tab." at bounding box center [718, 367] width 421 height 17
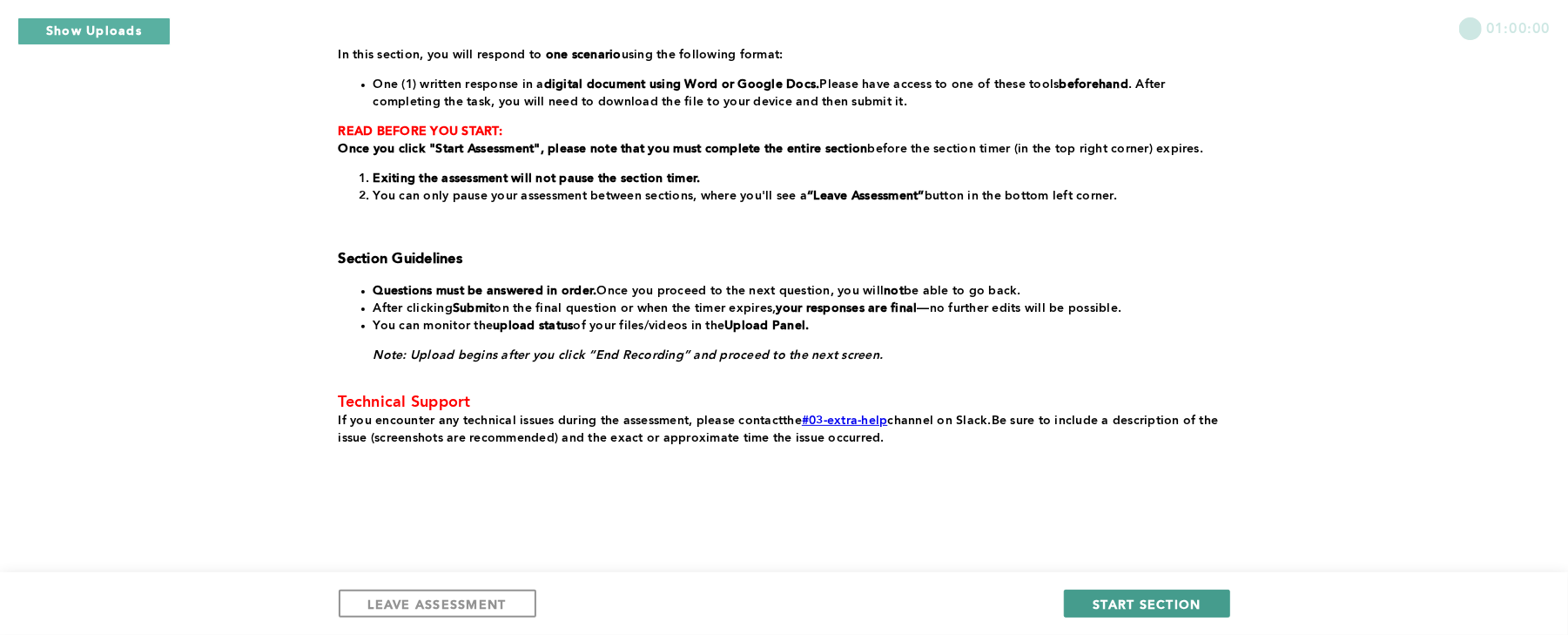
click at [1133, 600] on span "START SECTION" at bounding box center [1147, 604] width 108 height 17
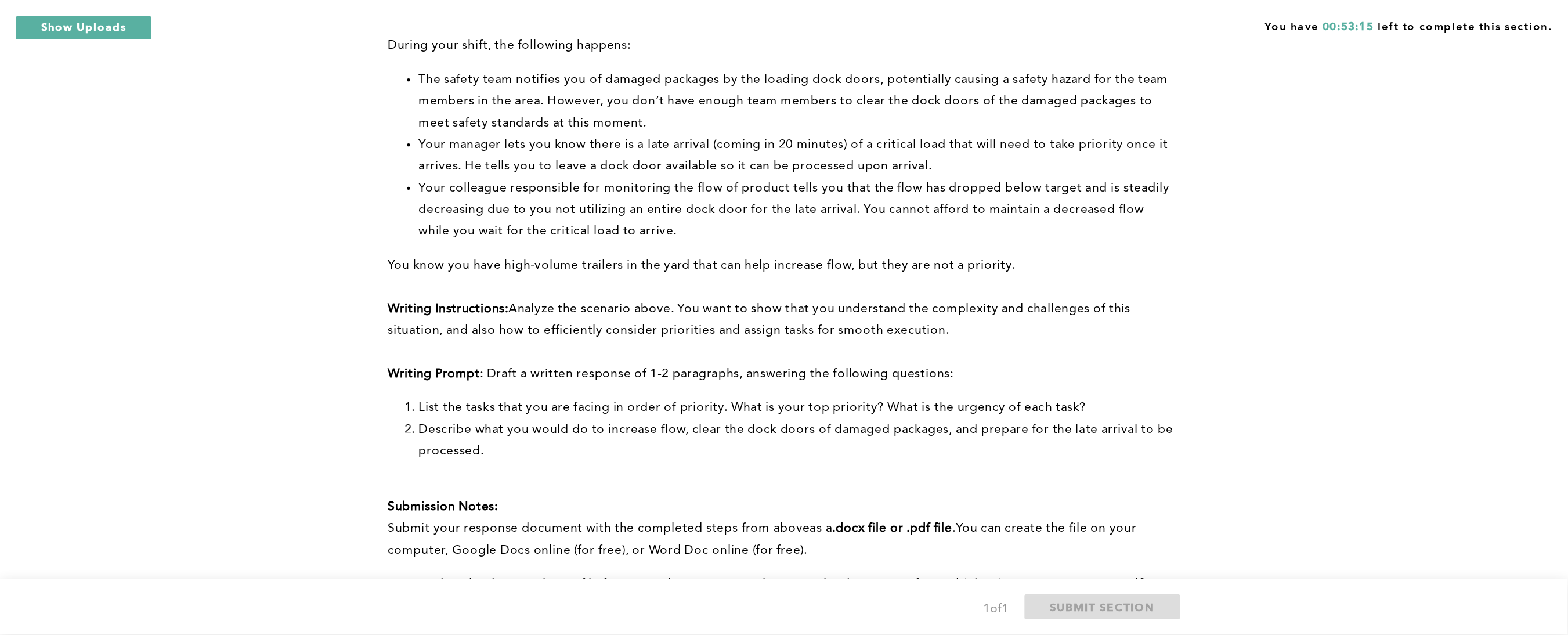
scroll to position [171, 0]
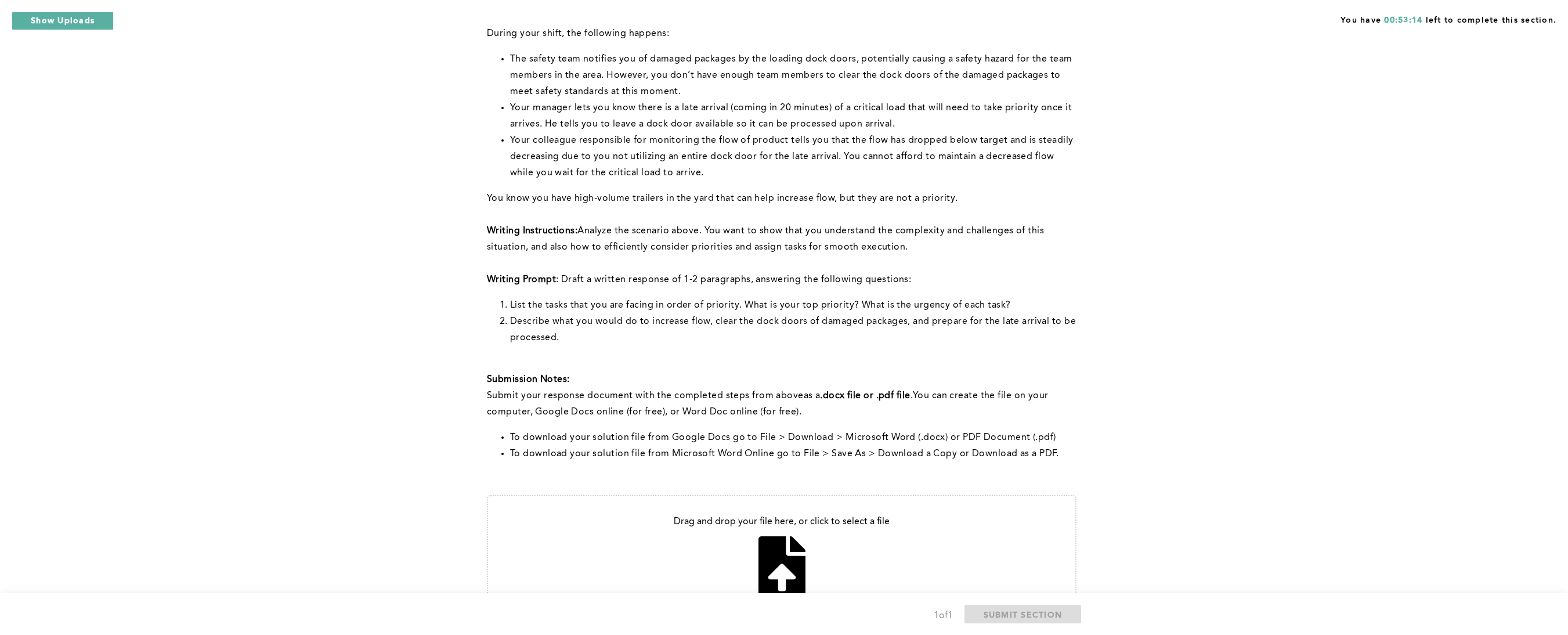
drag, startPoint x: 502, startPoint y: 116, endPoint x: 1164, endPoint y: 275, distance: 680.8
click at [1045, 281] on div "You have 00:53:14 left to complete this section. Q1 Context: You are the Lead O…" at bounding box center [784, 271] width 1568 height 885
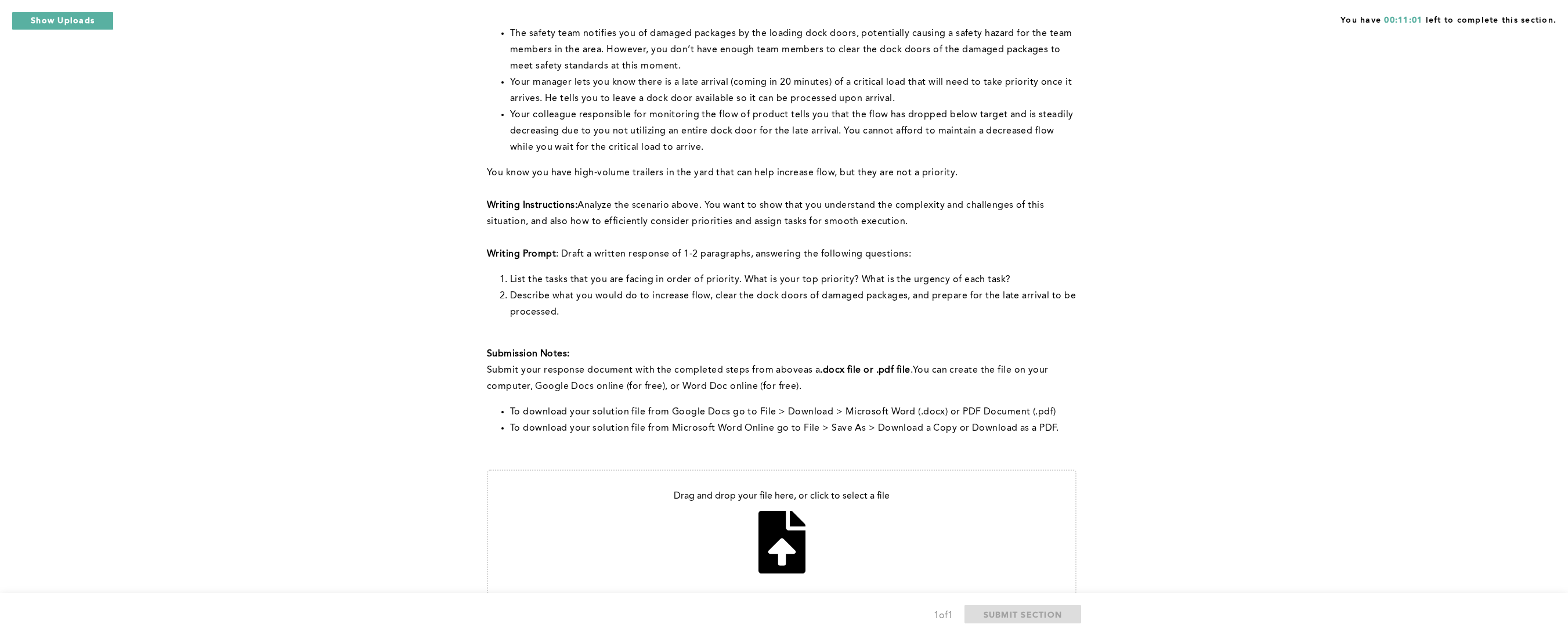
scroll to position [250, 0]
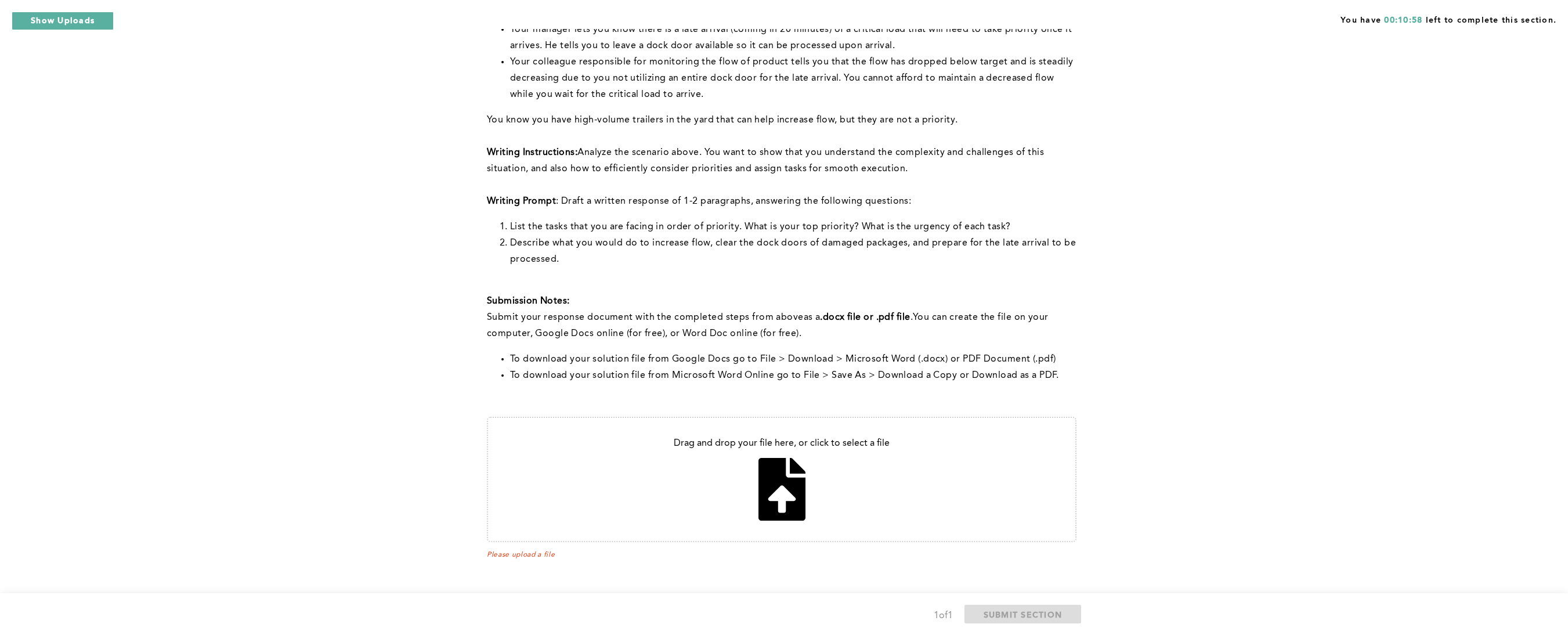
click at [788, 423] on input "file" at bounding box center [781, 479] width 587 height 123
click at [780, 423] on input "file" at bounding box center [781, 479] width 587 height 123
click at [784, 423] on input "file" at bounding box center [781, 479] width 587 height 123
type input "C:\fakepath\[PERSON_NAME] Problem Solving Assessment [DATE] Sencario 1.docx"
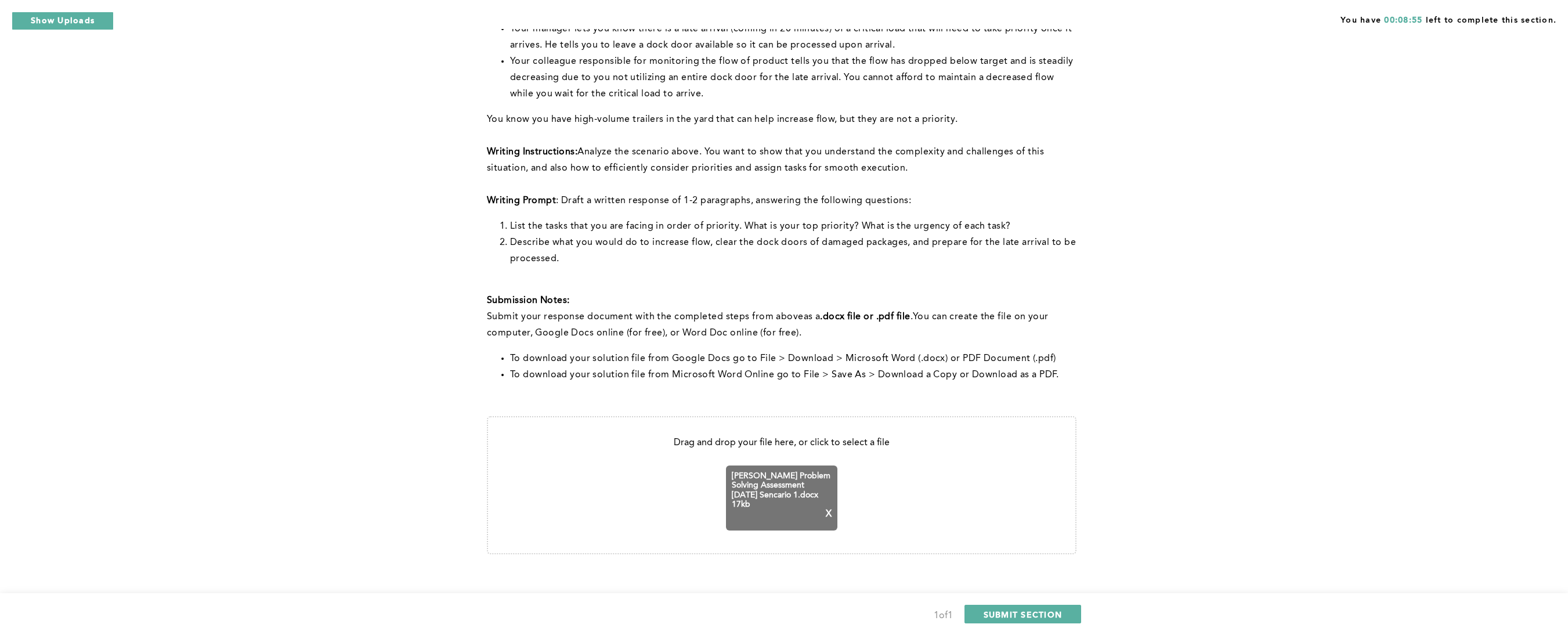
scroll to position [263, 0]
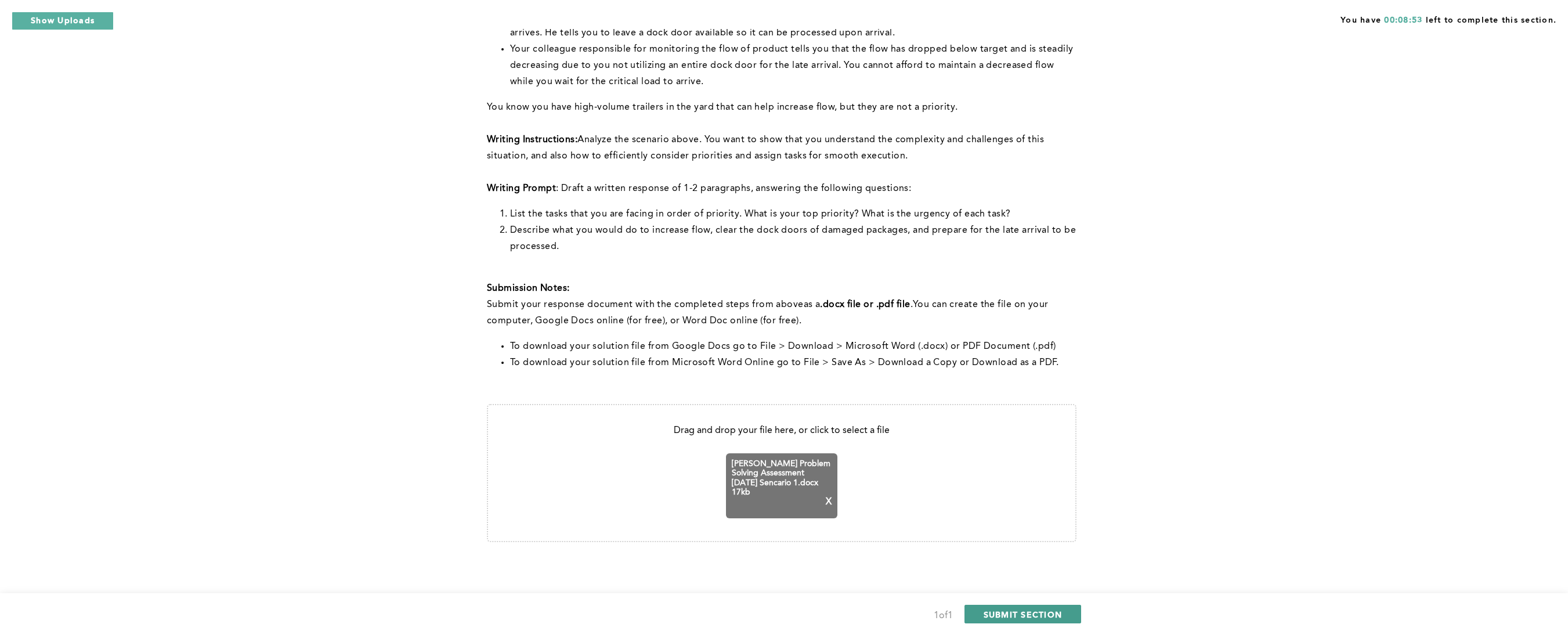
click at [1045, 423] on span "SUBMIT SECTION" at bounding box center [1023, 614] width 79 height 11
